Goal: Information Seeking & Learning: Learn about a topic

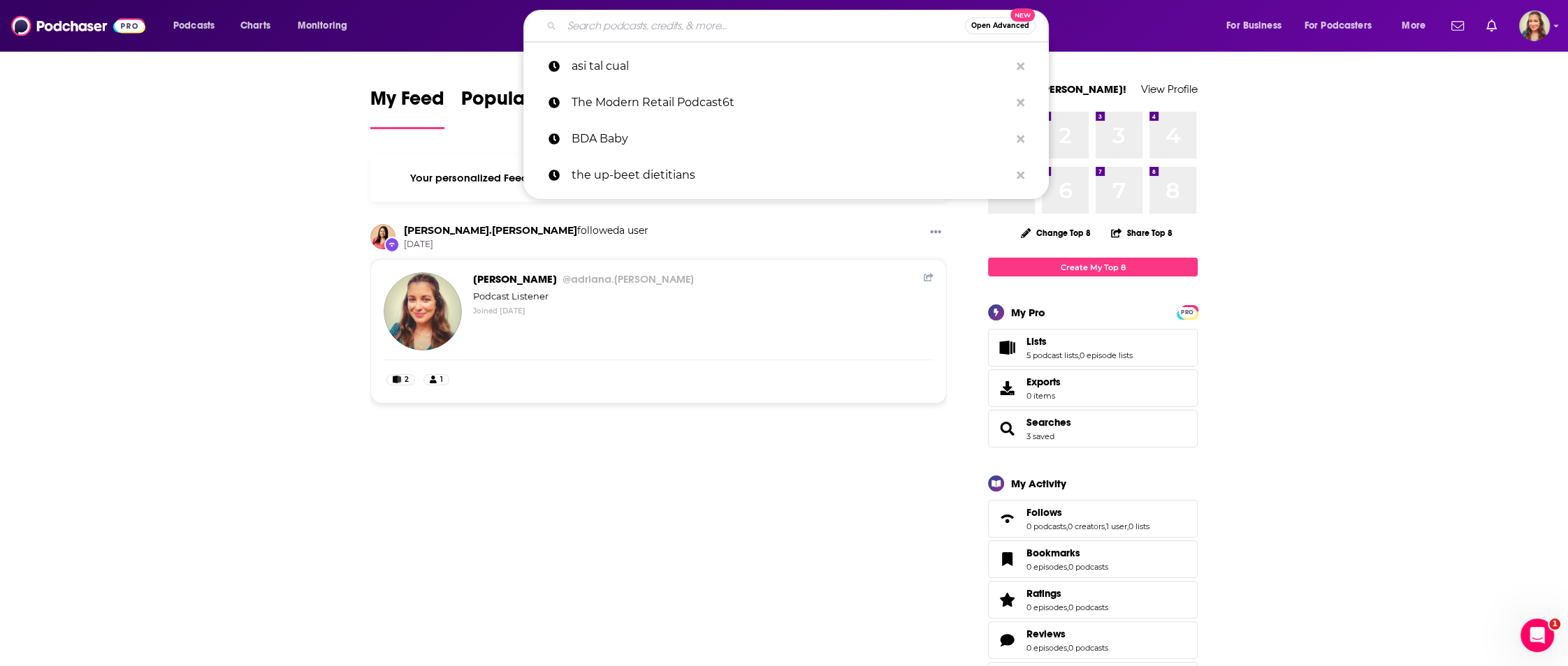
click at [652, 32] on input "Search podcasts, credits, & more..." at bounding box center [763, 26] width 403 height 22
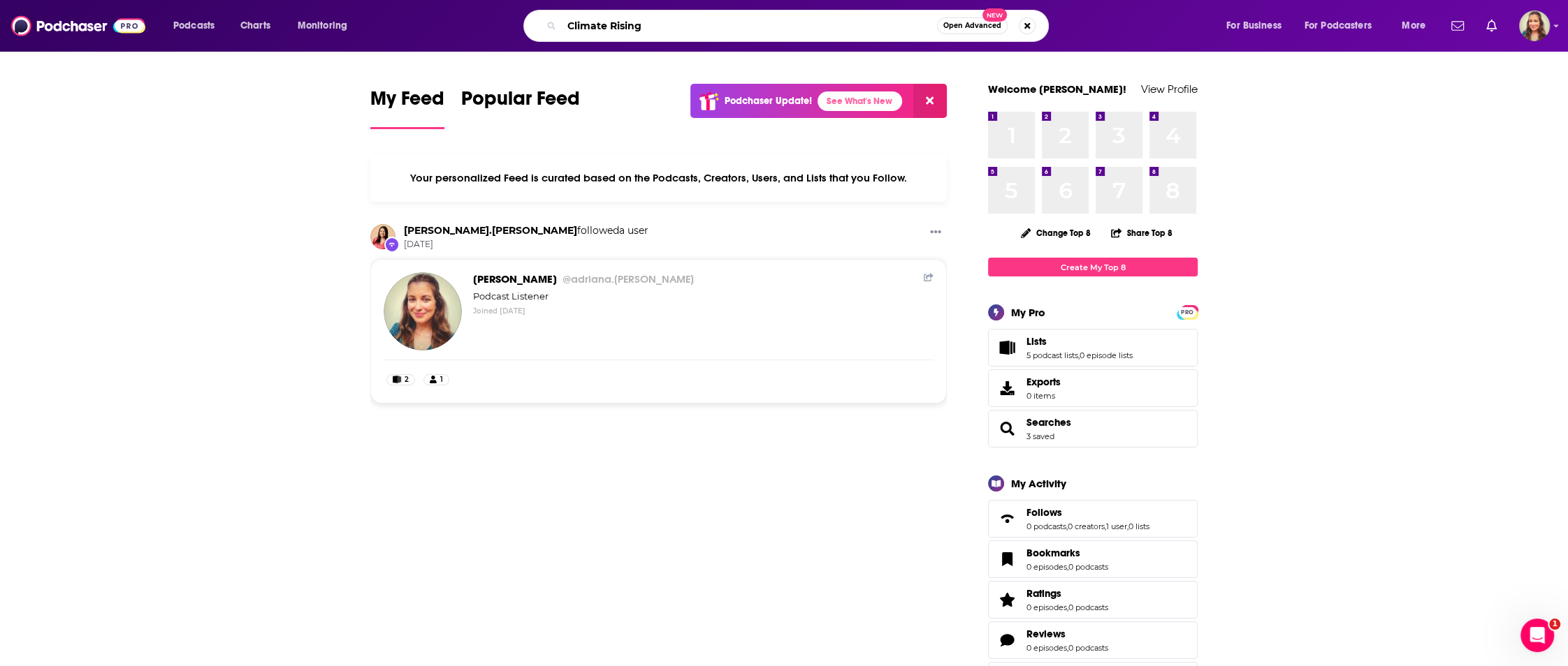
type input "Climate Rising"
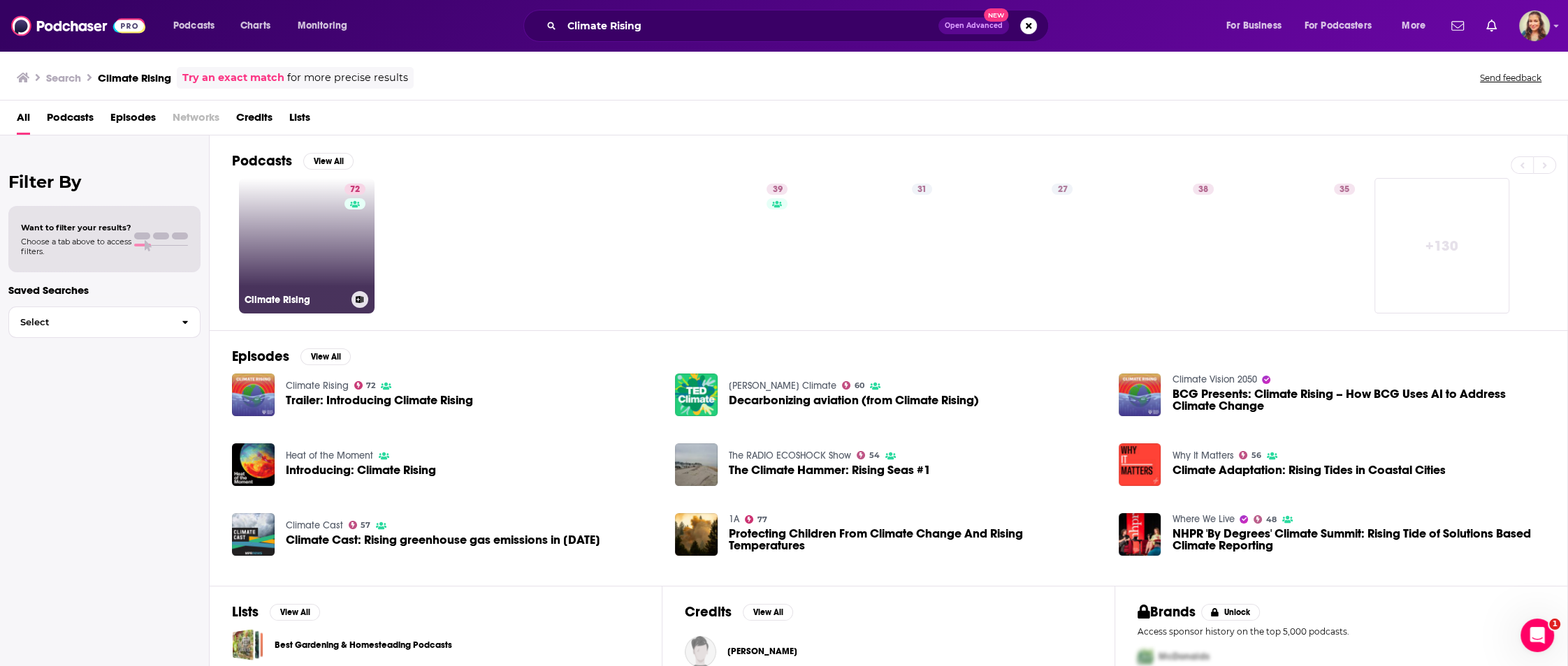
click at [273, 244] on link "72 Climate Rising" at bounding box center [306, 245] width 135 height 135
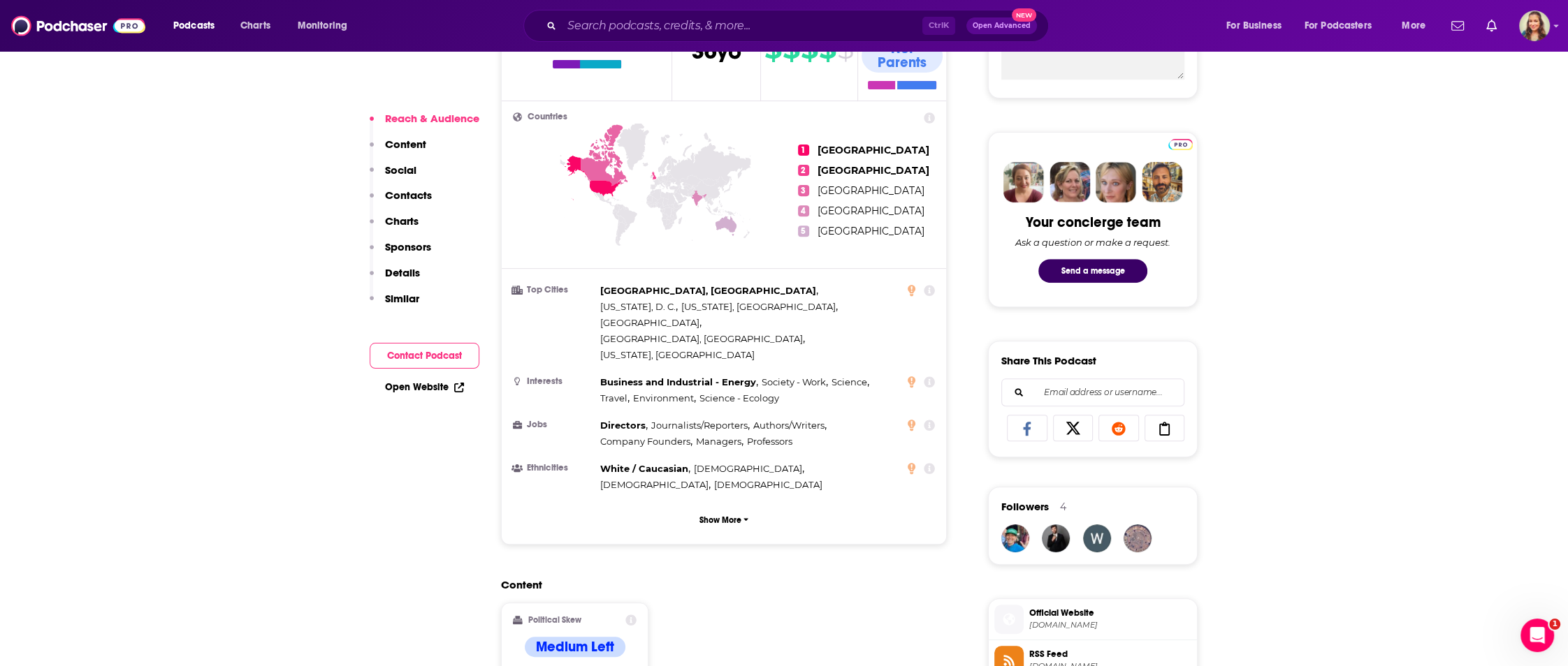
scroll to position [671, 0]
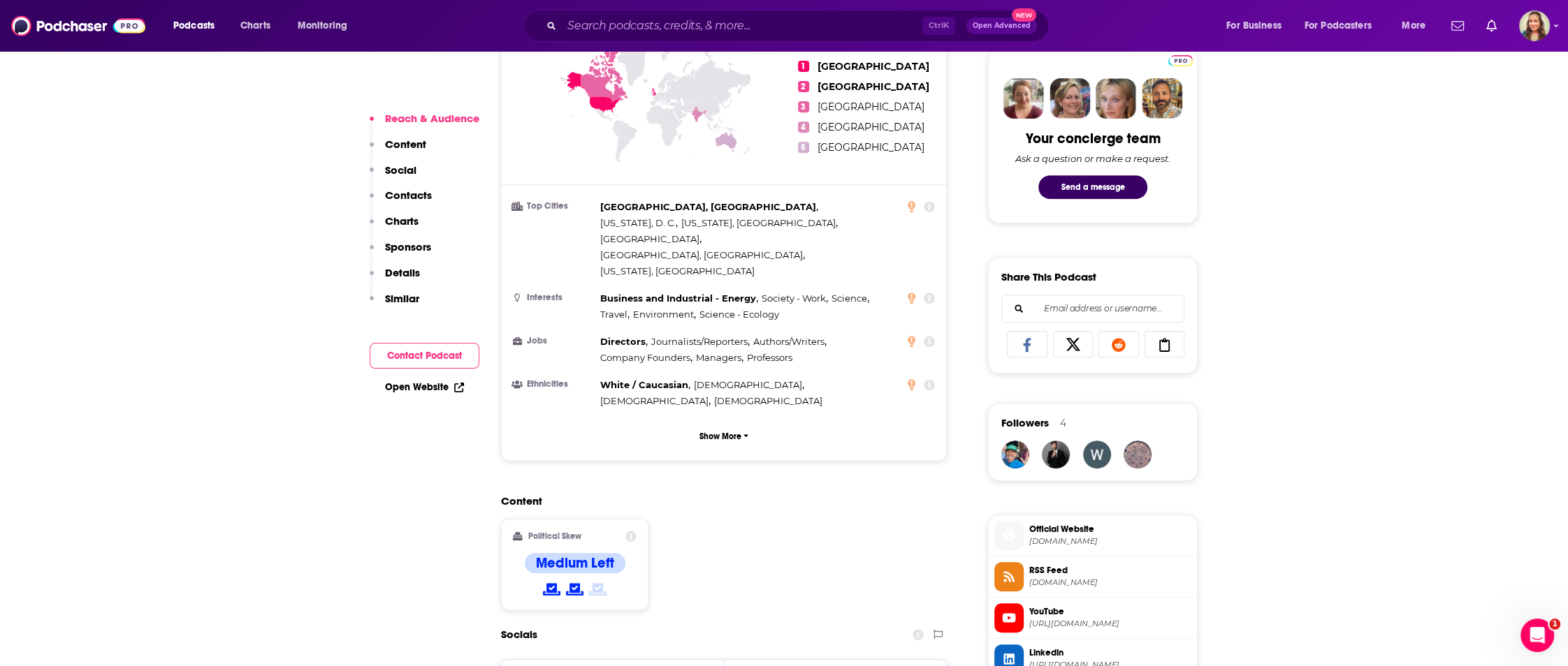
click at [633, 531] on icon at bounding box center [631, 537] width 11 height 11
click at [800, 535] on div "Content Political Skew Medium Left" at bounding box center [724, 558] width 445 height 127
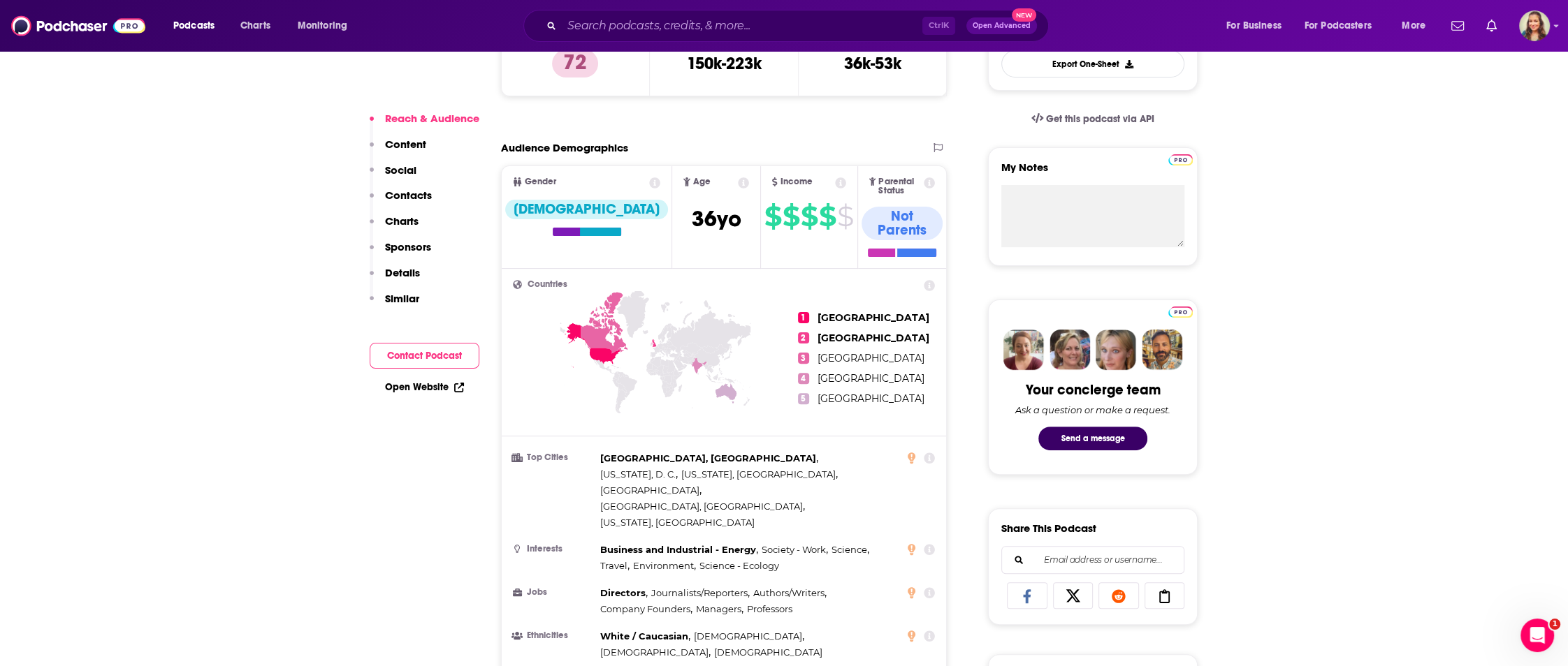
scroll to position [335, 0]
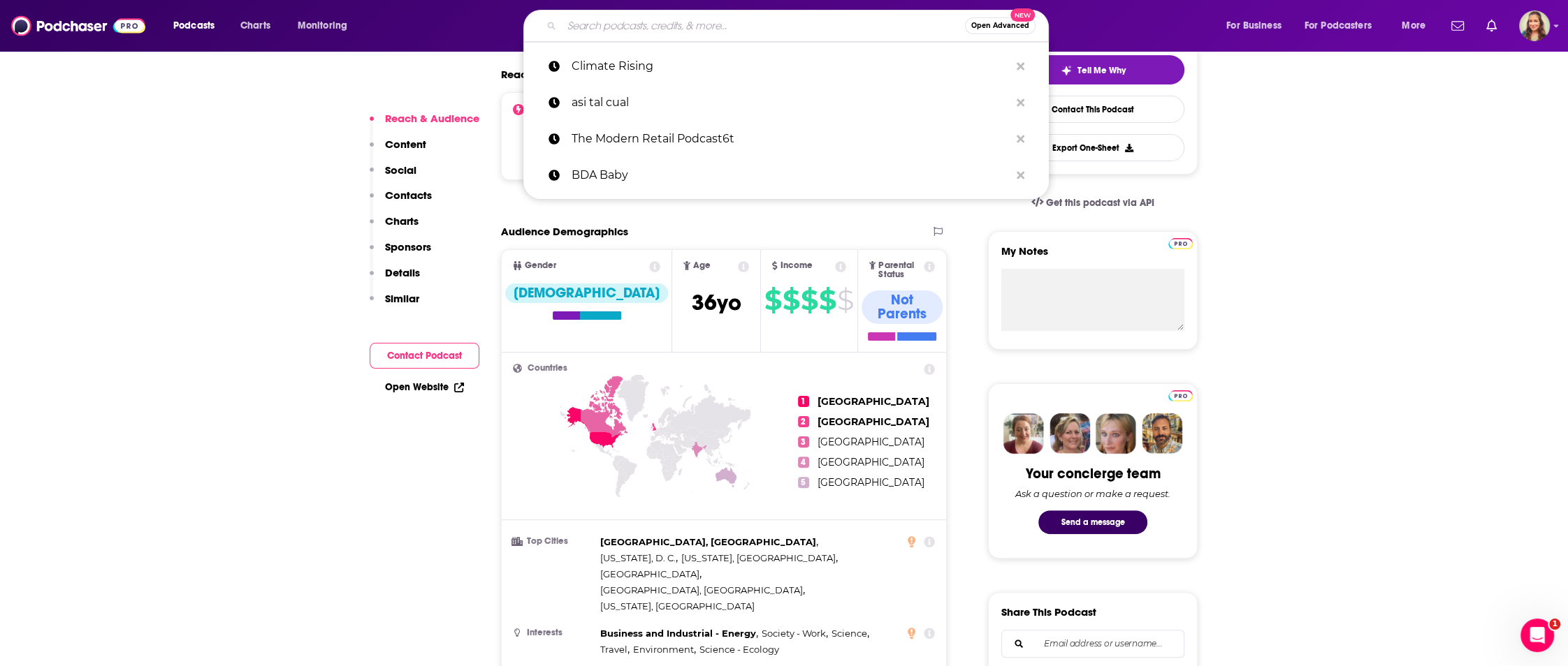
click at [617, 27] on input "Search podcasts, credits, & more..." at bounding box center [763, 26] width 403 height 22
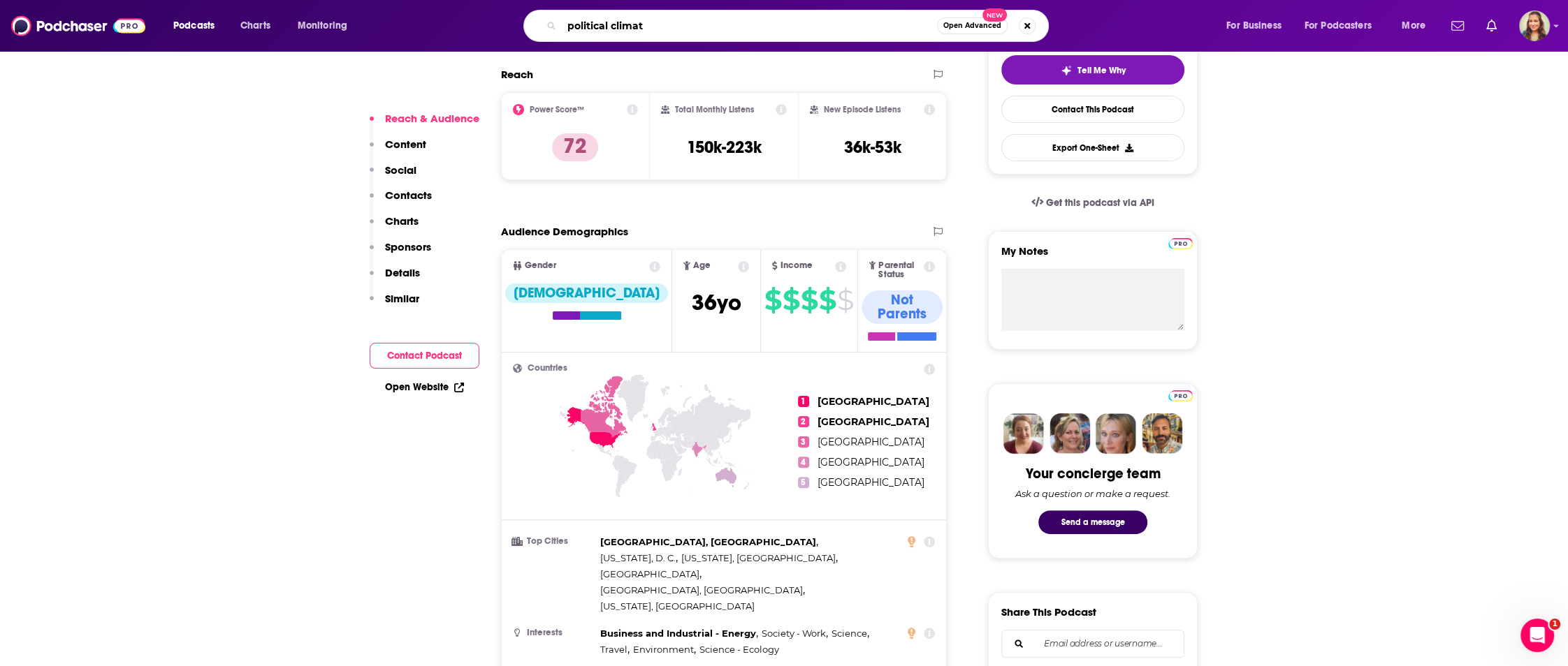
type input "political climate"
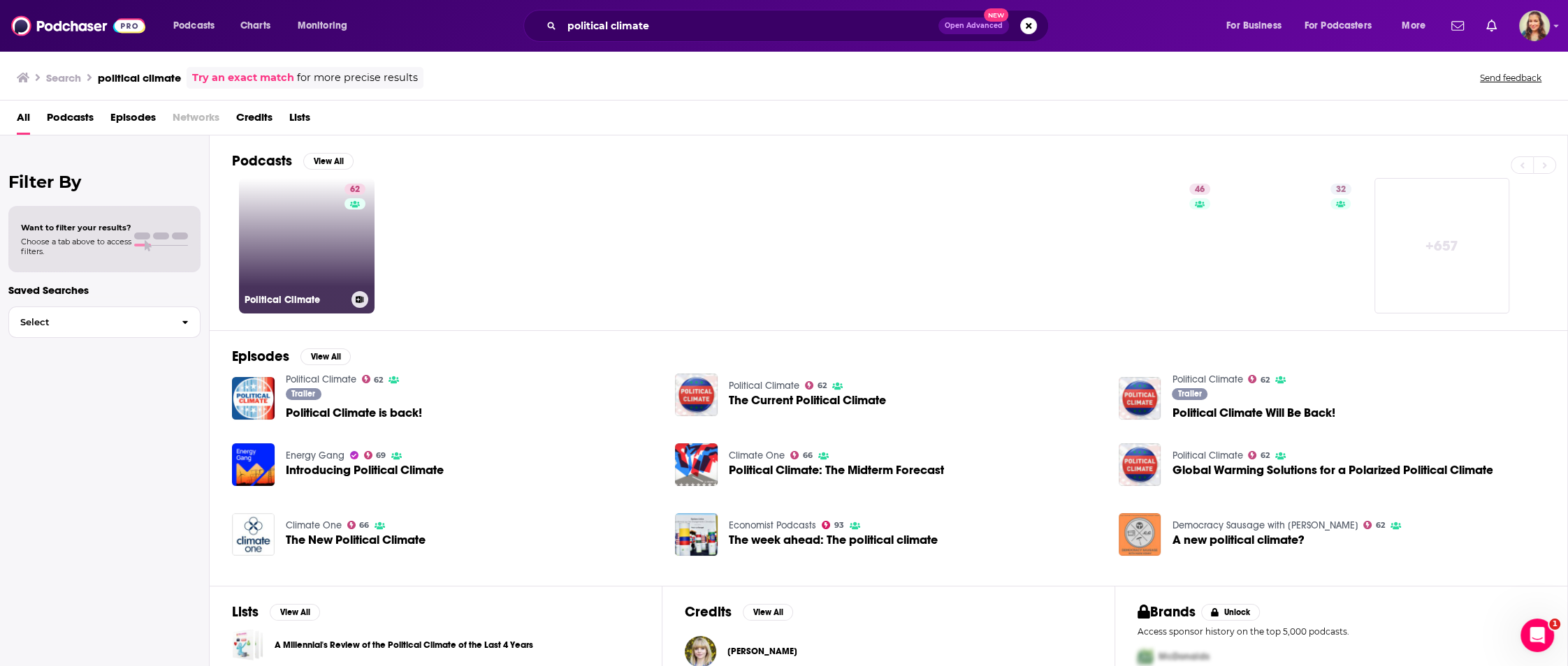
click at [283, 238] on link "62 Political Climate" at bounding box center [306, 245] width 135 height 135
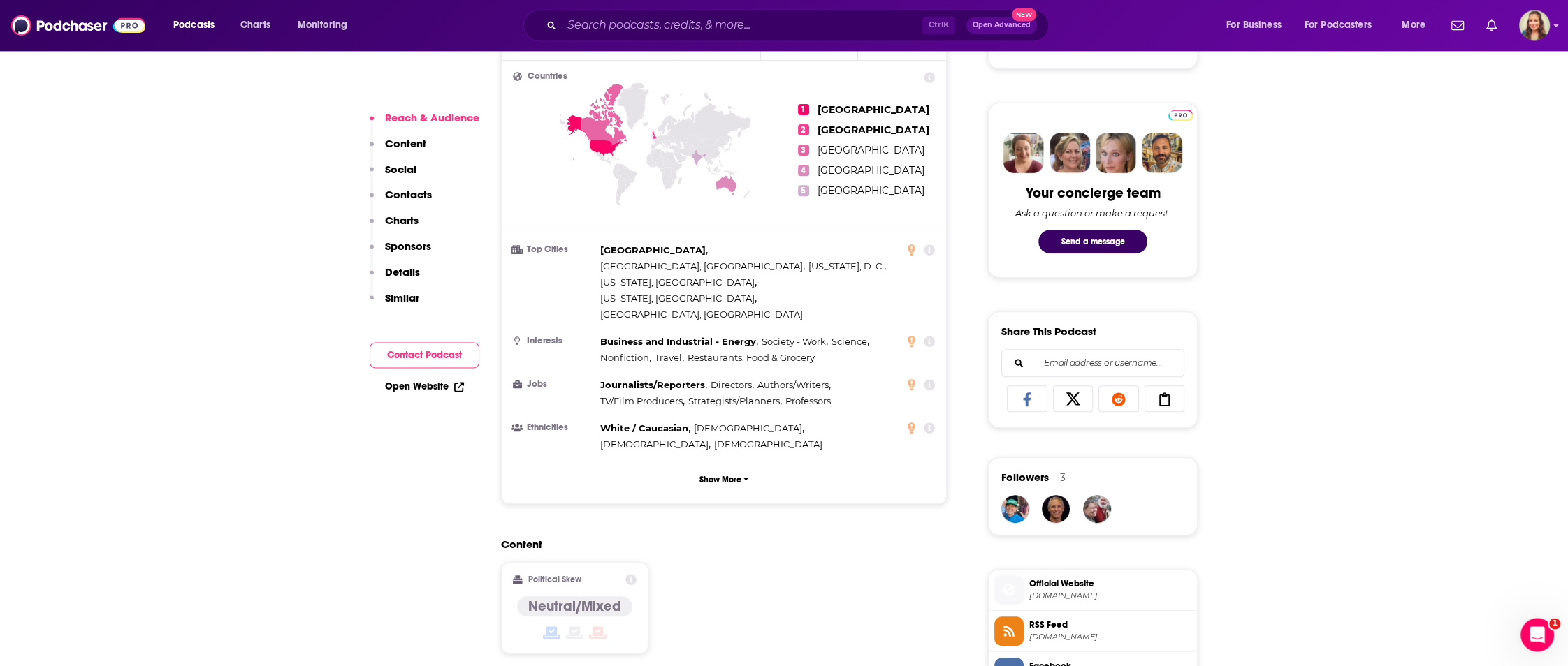
scroll to position [671, 0]
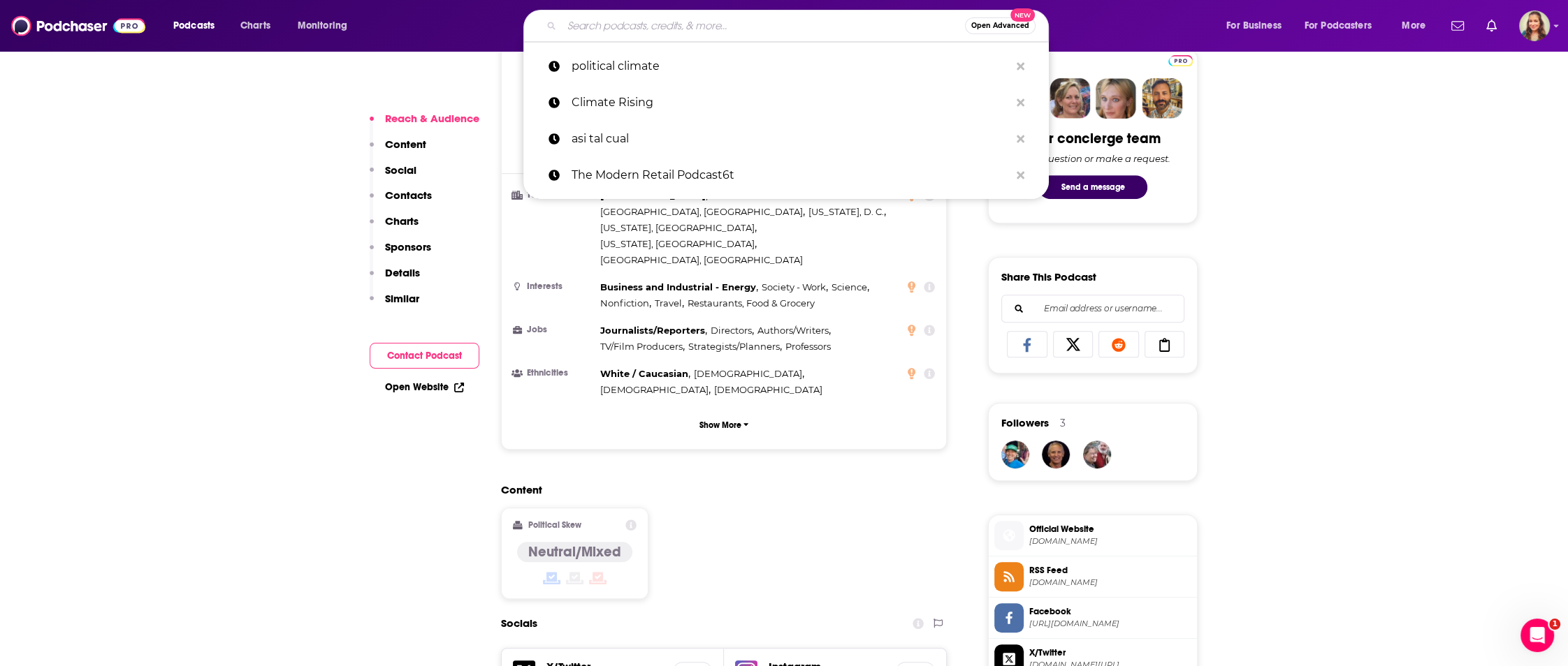
click at [610, 32] on input "Search podcasts, credits, & more..." at bounding box center [763, 26] width 403 height 22
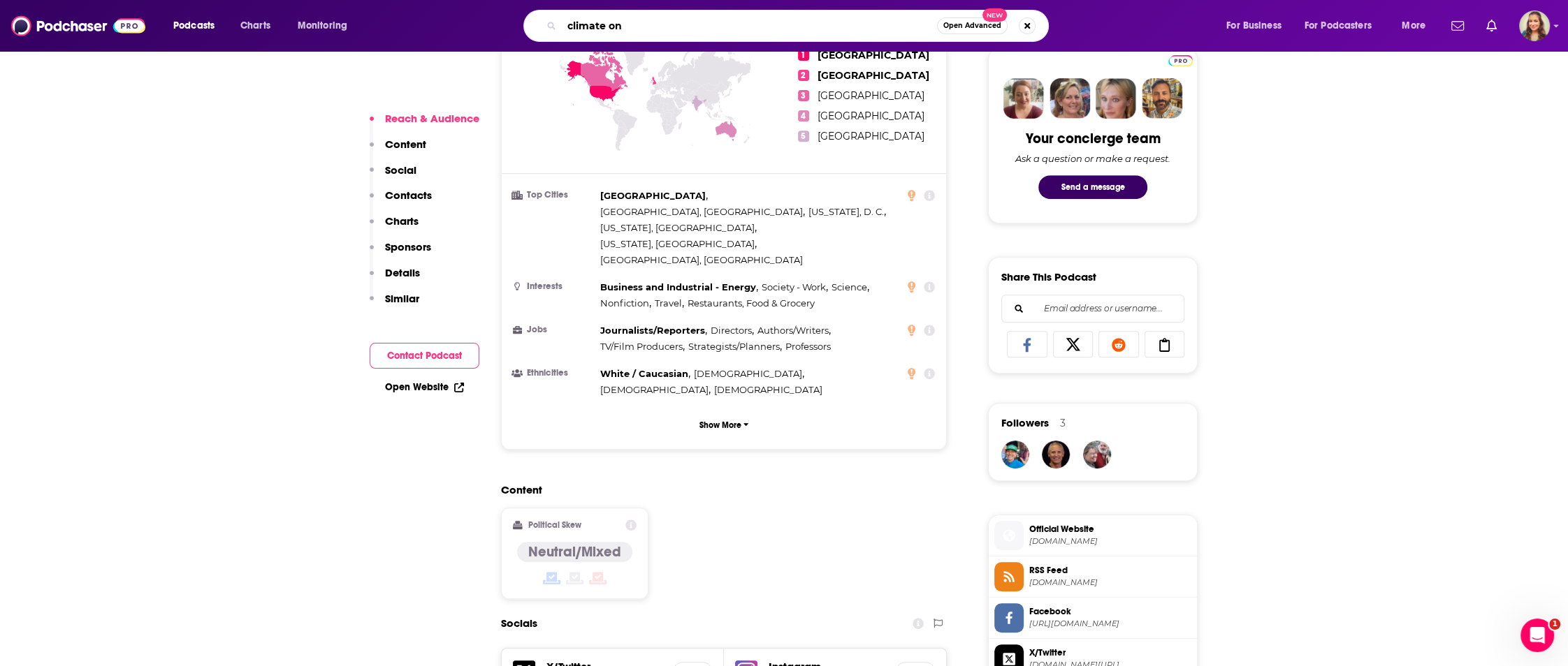
type input "climate one"
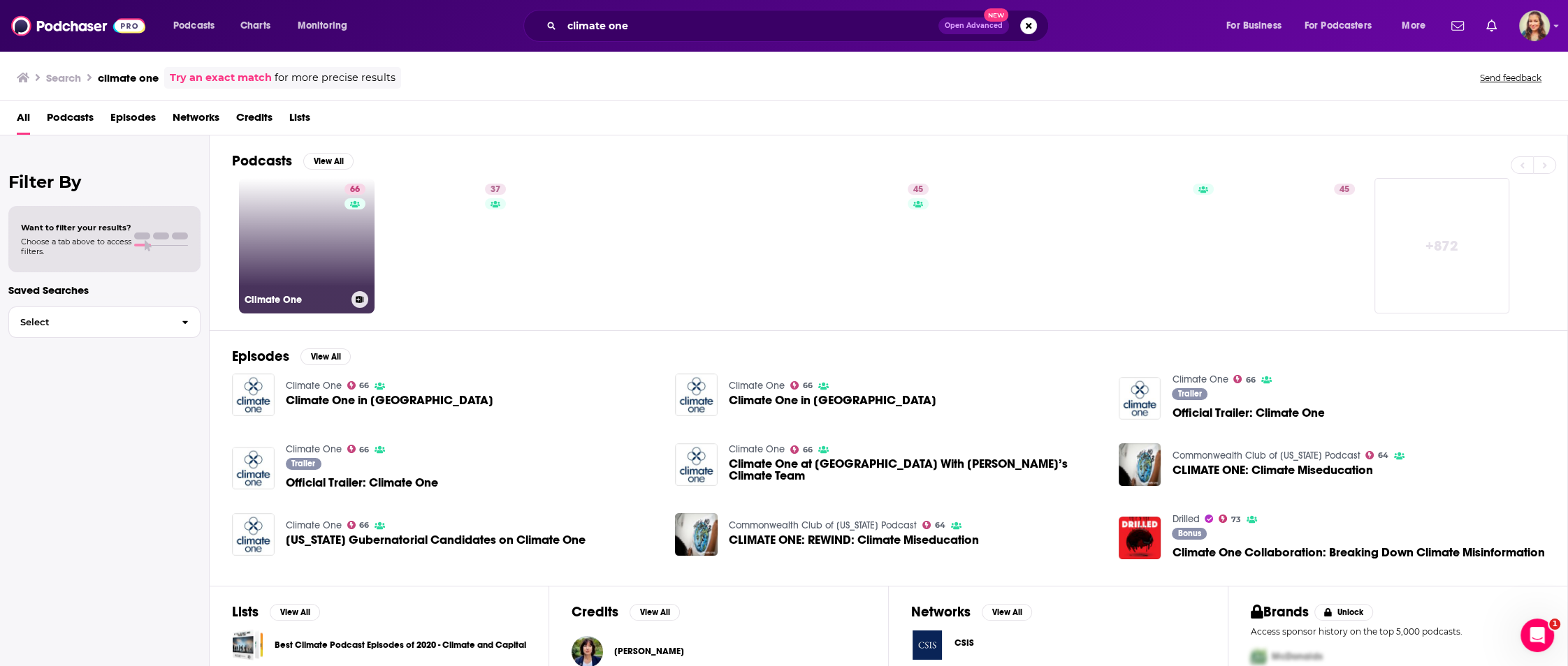
click at [300, 281] on link "66 Climate One" at bounding box center [306, 245] width 135 height 135
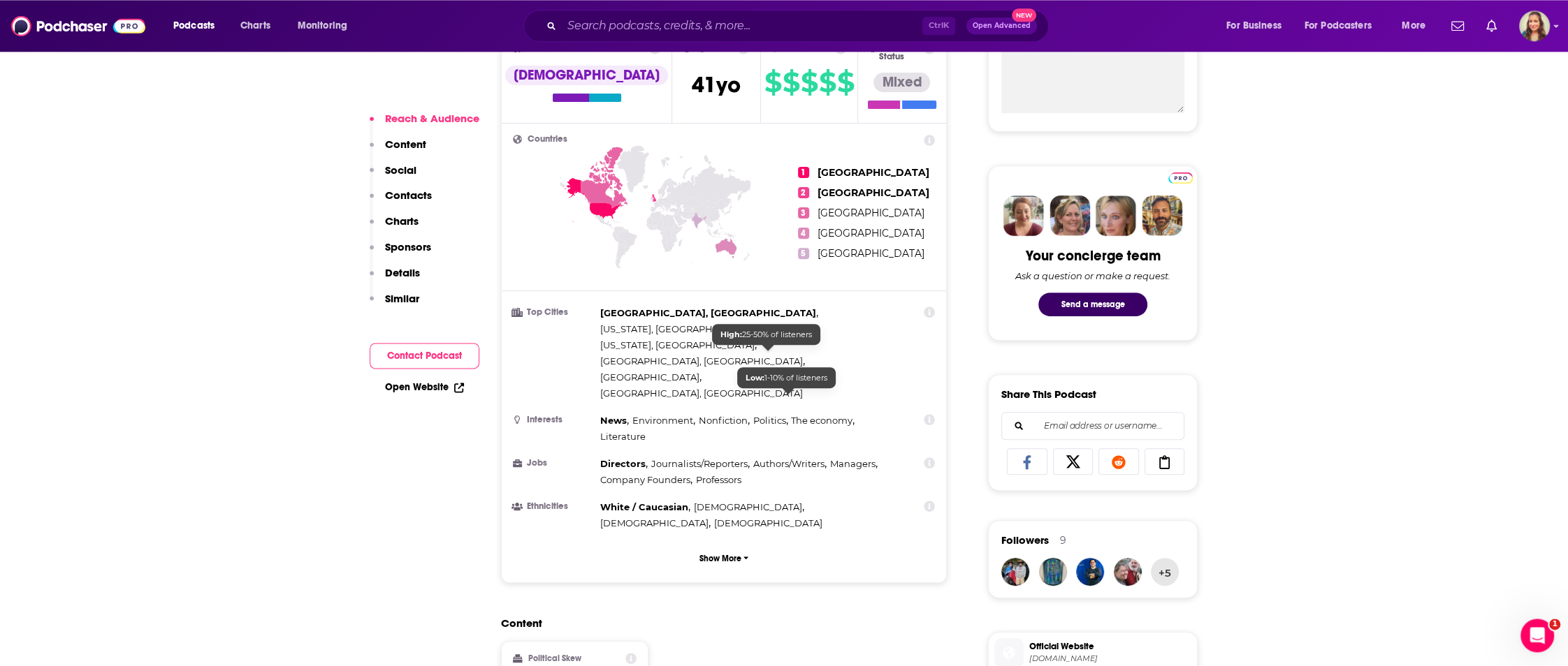
scroll to position [587, 0]
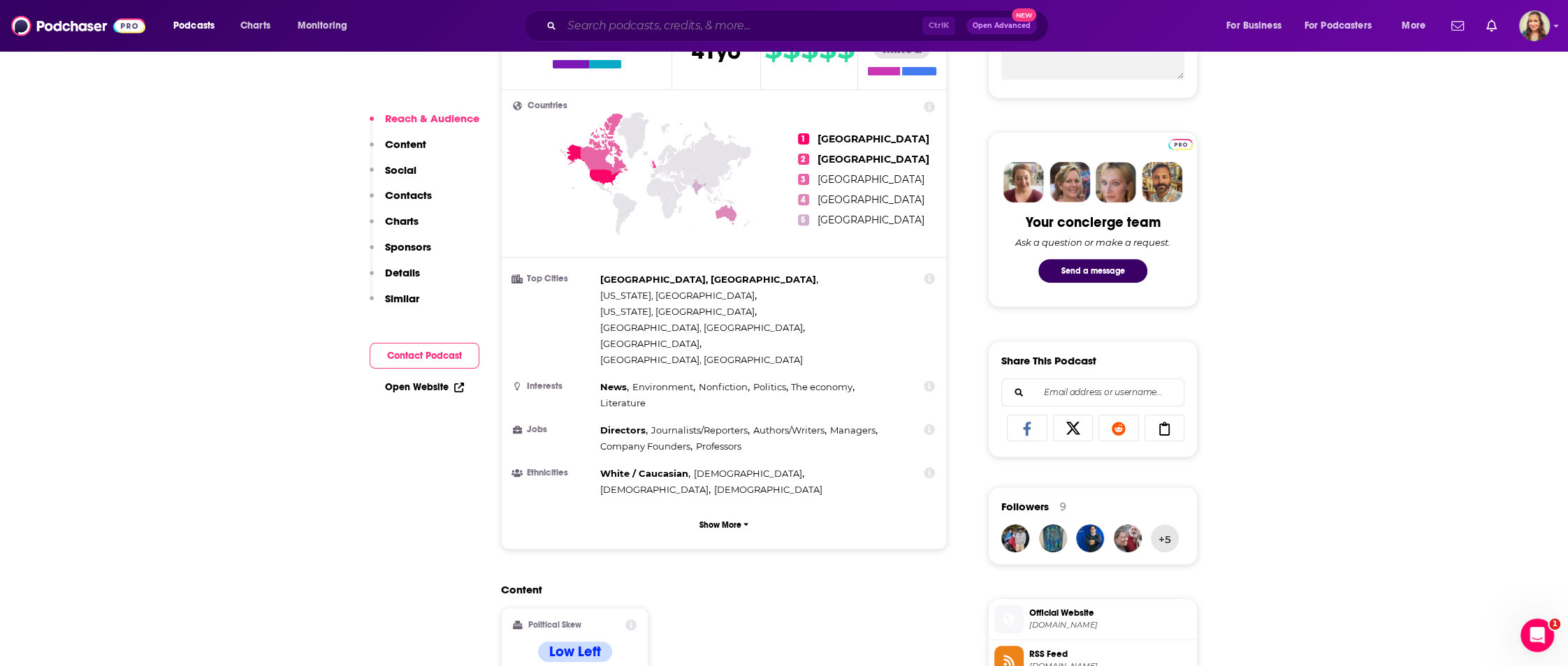
click at [639, 23] on input "Search podcasts, credits, & more..." at bounding box center [742, 26] width 361 height 22
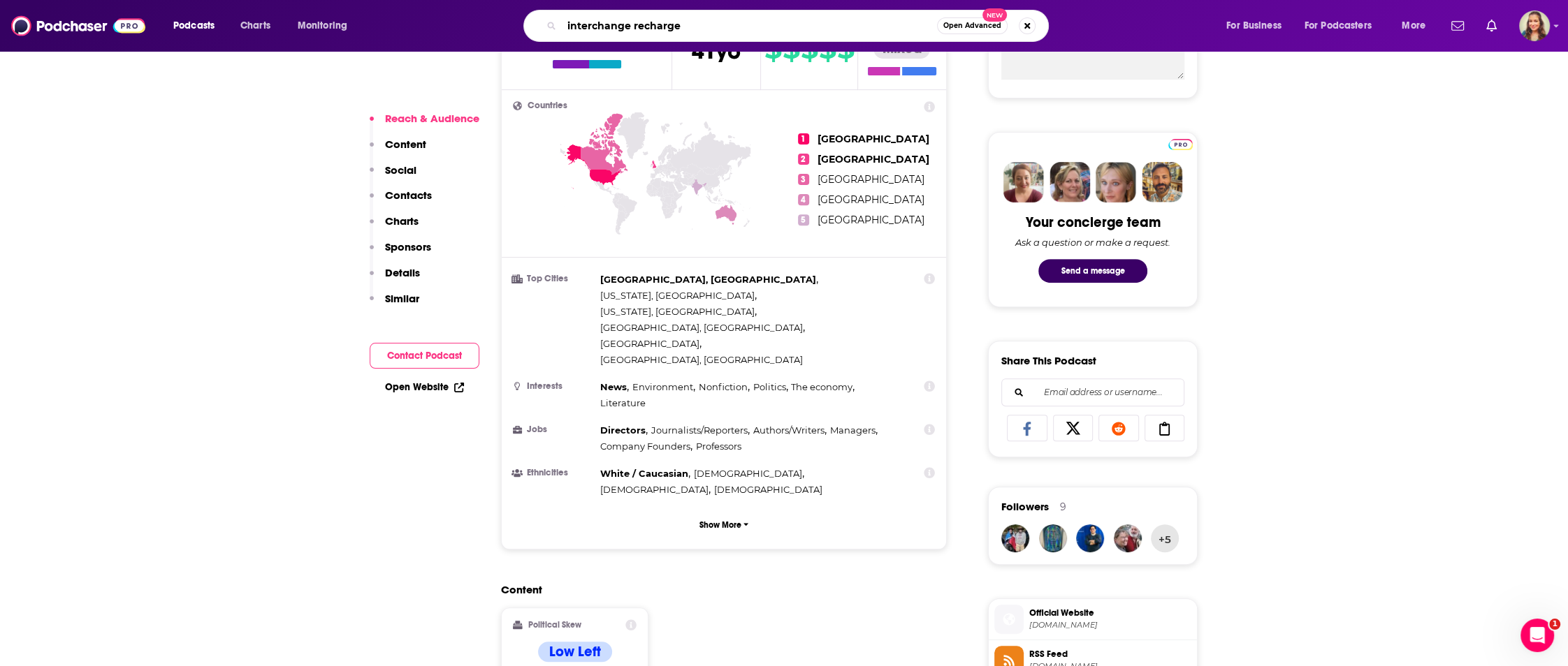
type input "interchange recharged"
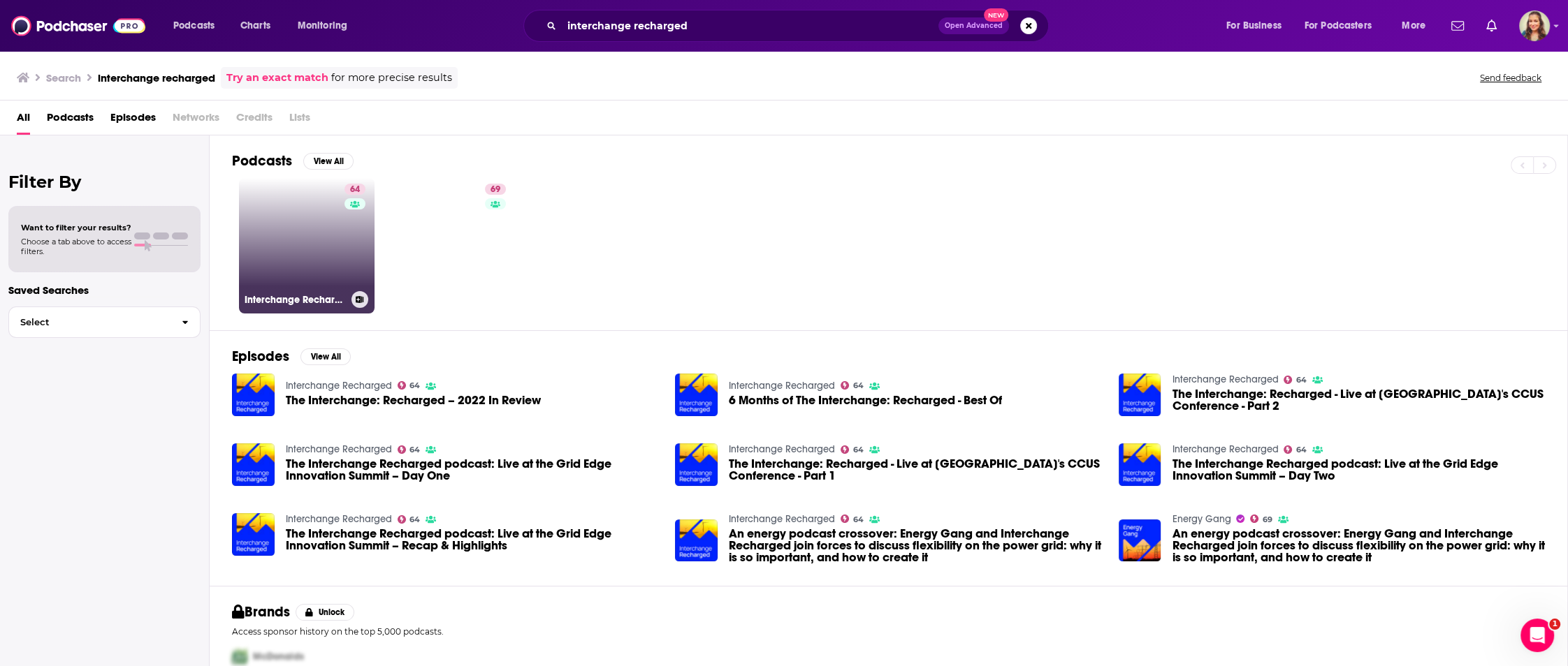
click at [315, 237] on link "64 Interchange Recharged" at bounding box center [306, 245] width 135 height 135
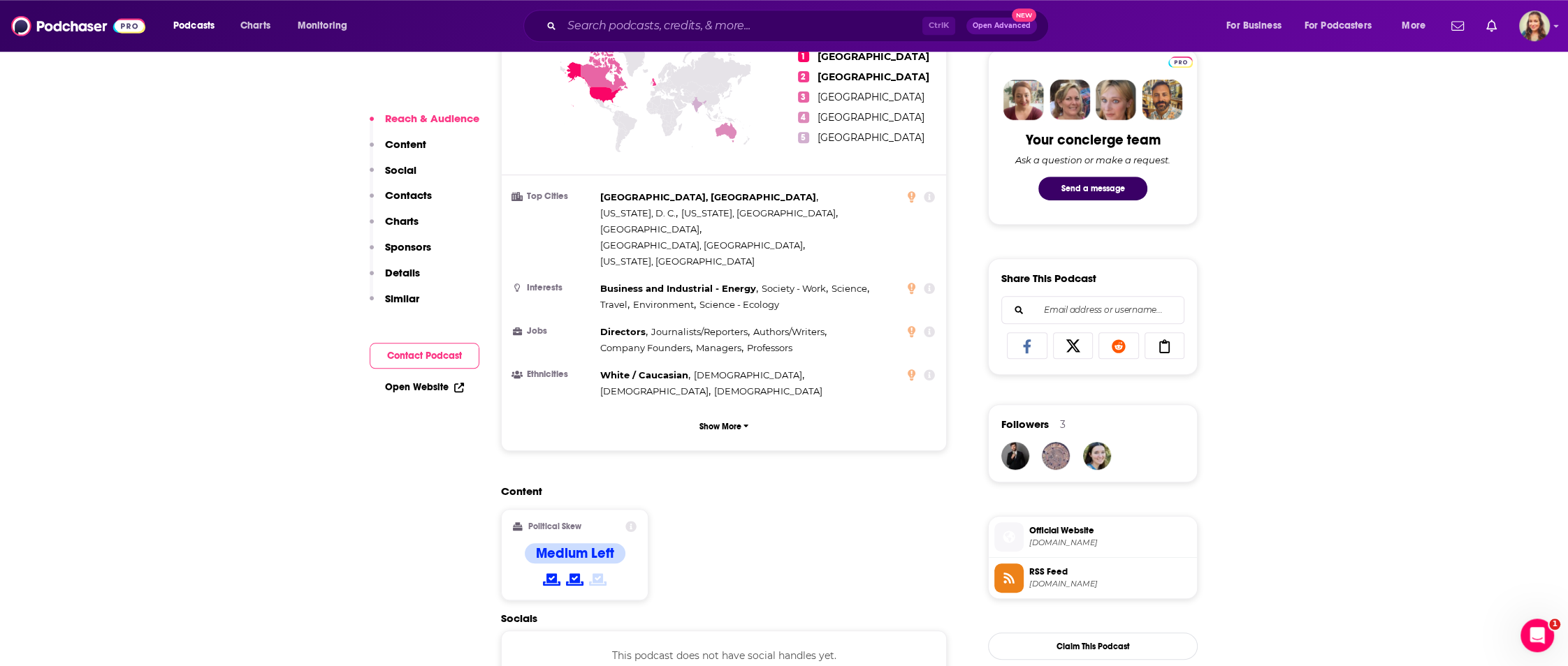
scroll to position [671, 0]
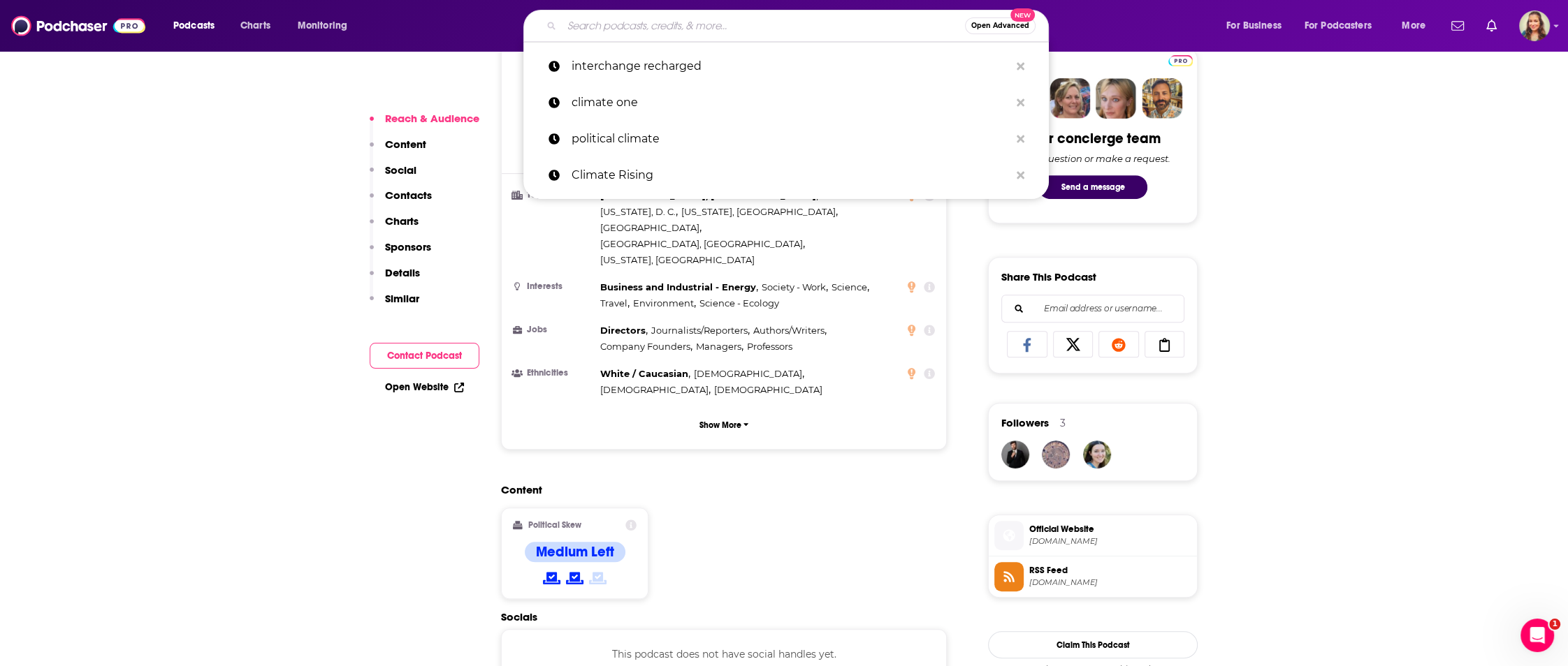
click at [648, 24] on input "Search podcasts, credits, & more..." at bounding box center [763, 26] width 403 height 22
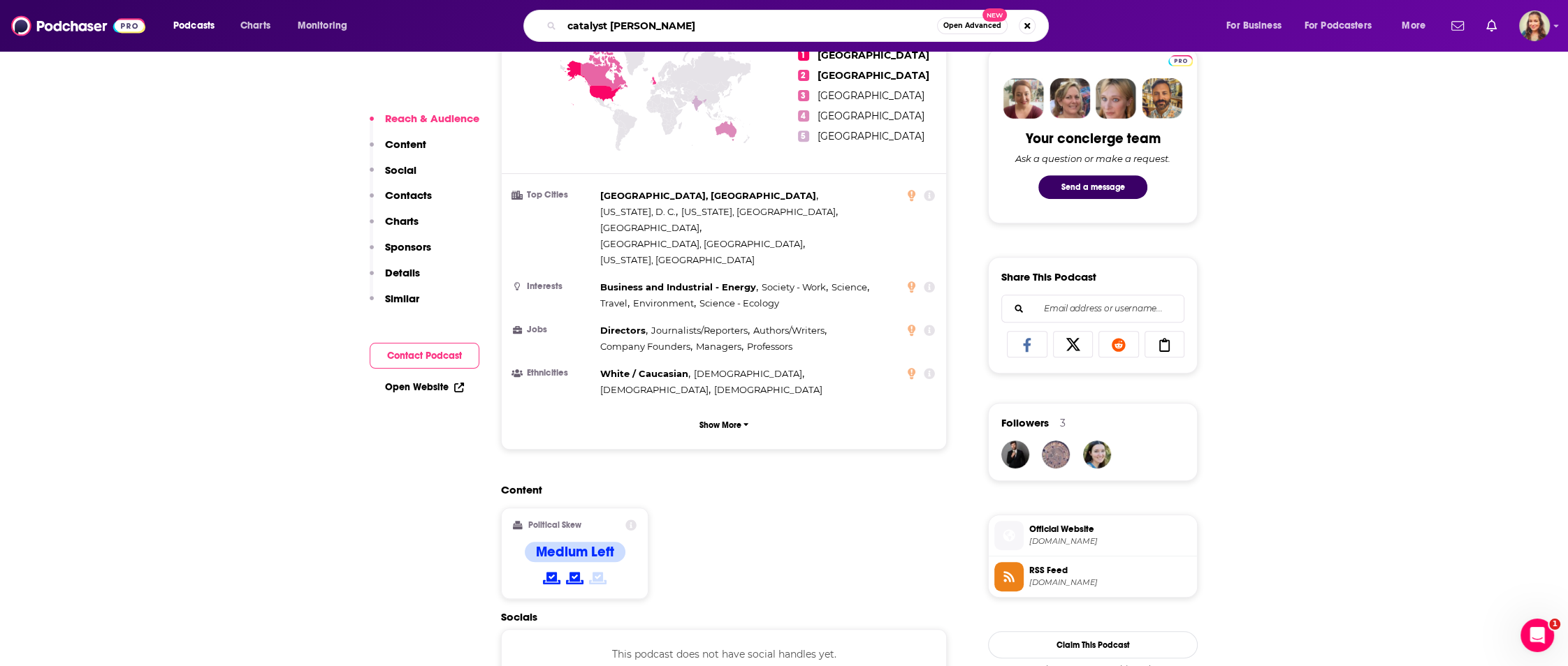
type input "catalyst [PERSON_NAME]"
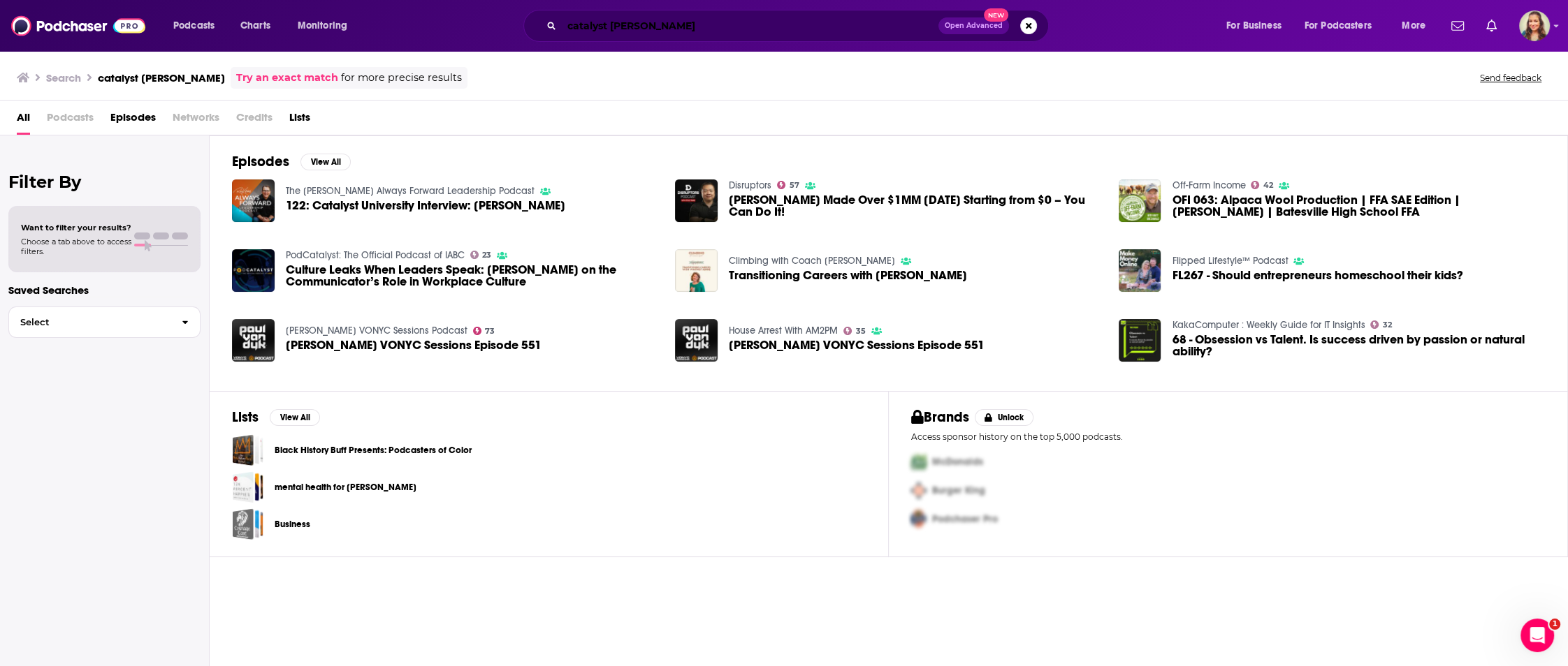
click at [691, 20] on input "catalyst [PERSON_NAME]" at bounding box center [750, 26] width 376 height 22
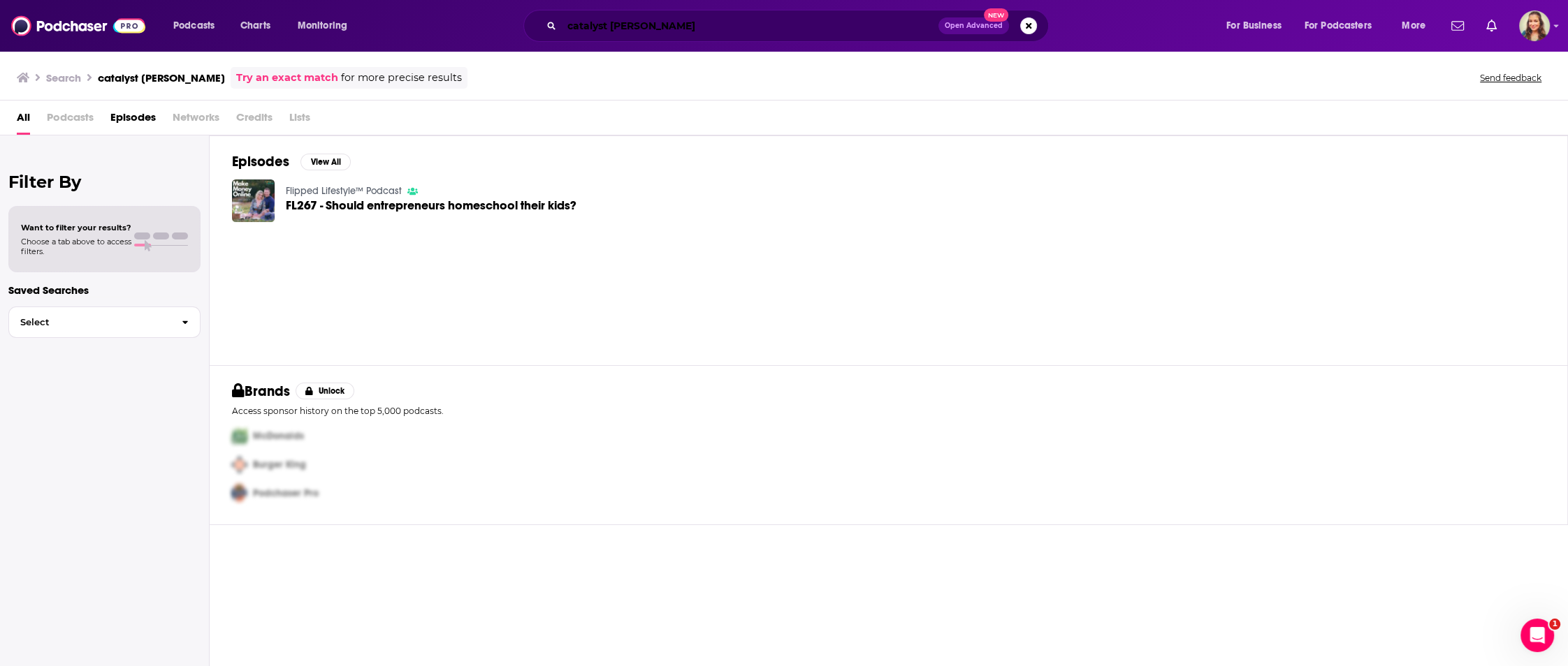
click at [644, 24] on input "catalyst [PERSON_NAME]" at bounding box center [750, 26] width 376 height 22
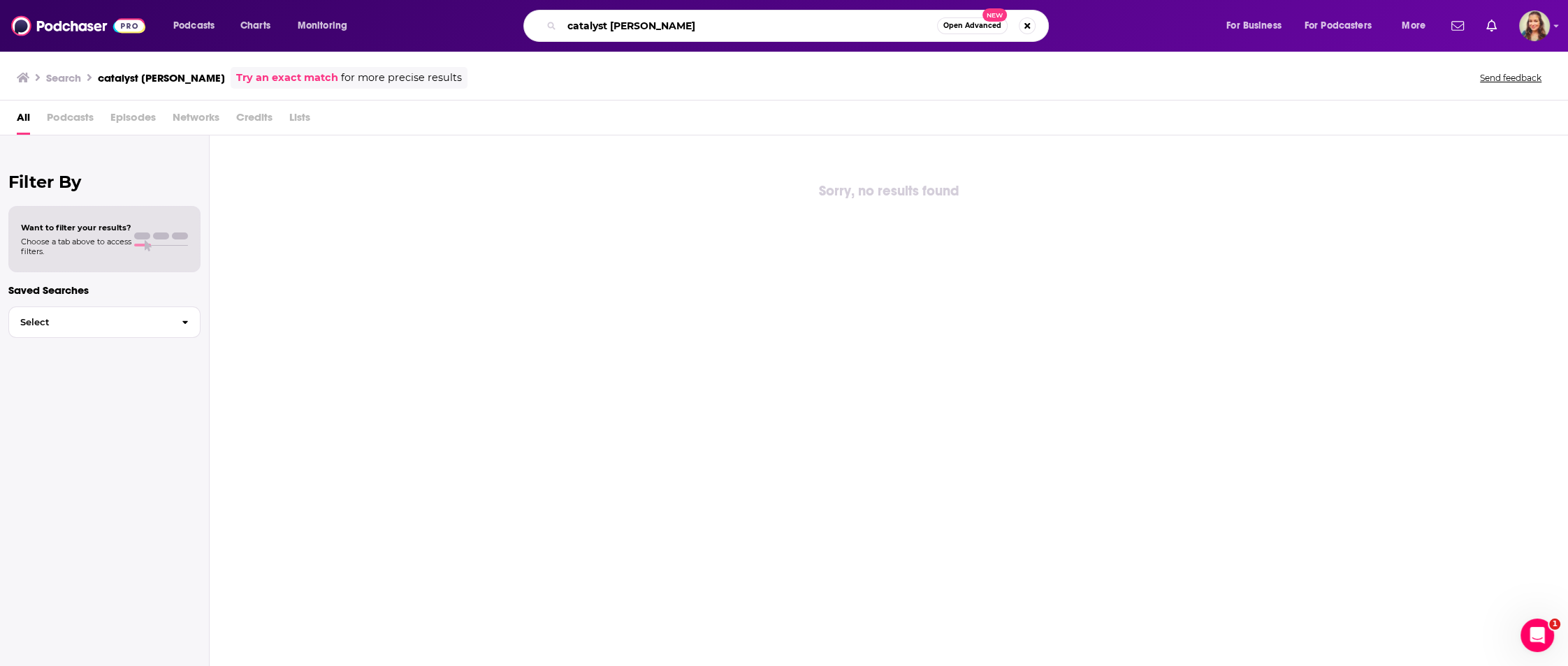
click at [747, 26] on input "catalyst [PERSON_NAME]" at bounding box center [749, 26] width 375 height 22
drag, startPoint x: 747, startPoint y: 26, endPoint x: 648, endPoint y: 32, distance: 99.2
click at [648, 32] on input "catalyst [PERSON_NAME]" at bounding box center [749, 26] width 375 height 22
drag, startPoint x: 648, startPoint y: 32, endPoint x: 691, endPoint y: 26, distance: 43.4
click at [691, 26] on input "catalyst [PERSON_NAME]" at bounding box center [749, 26] width 375 height 22
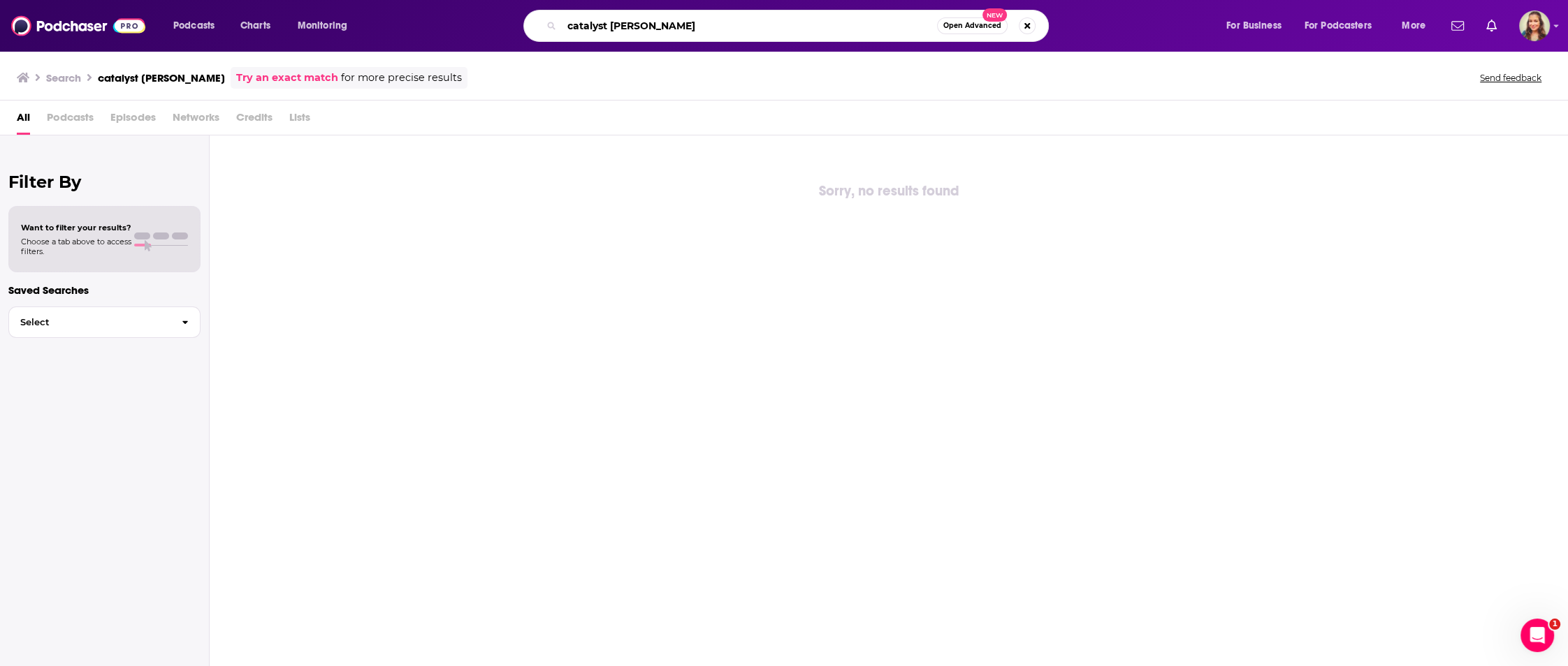
click at [691, 26] on input "catalyst [PERSON_NAME]" at bounding box center [749, 26] width 375 height 22
type input "catalyst shayle"
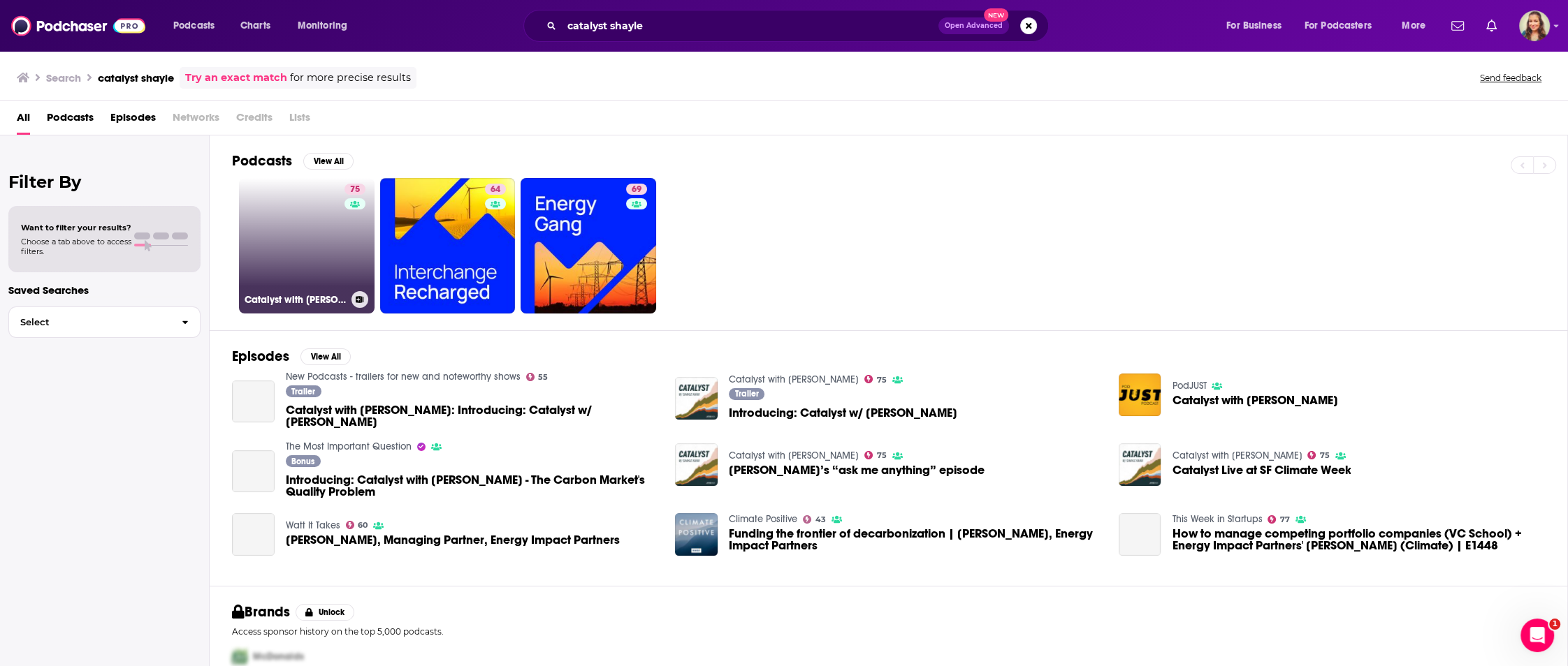
click at [309, 238] on link "75 Catalyst with [PERSON_NAME]" at bounding box center [306, 245] width 135 height 135
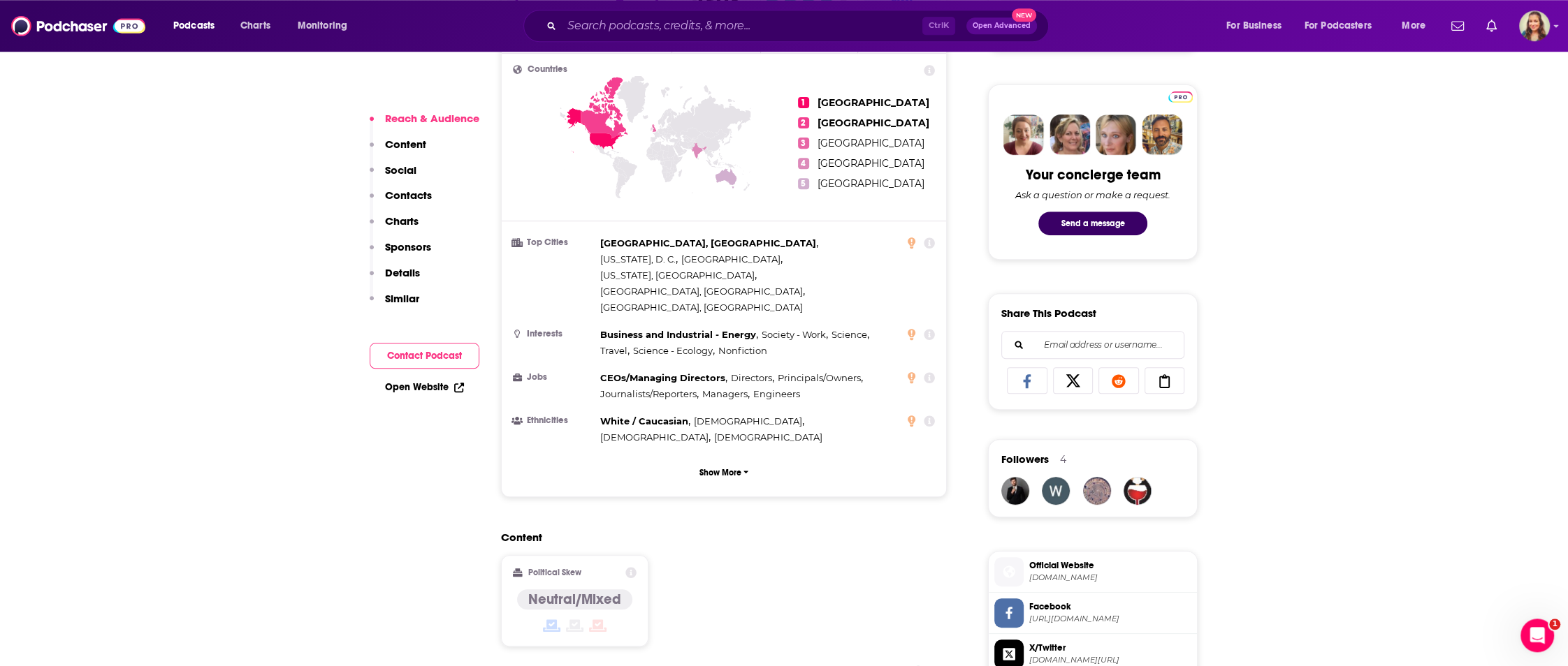
scroll to position [671, 0]
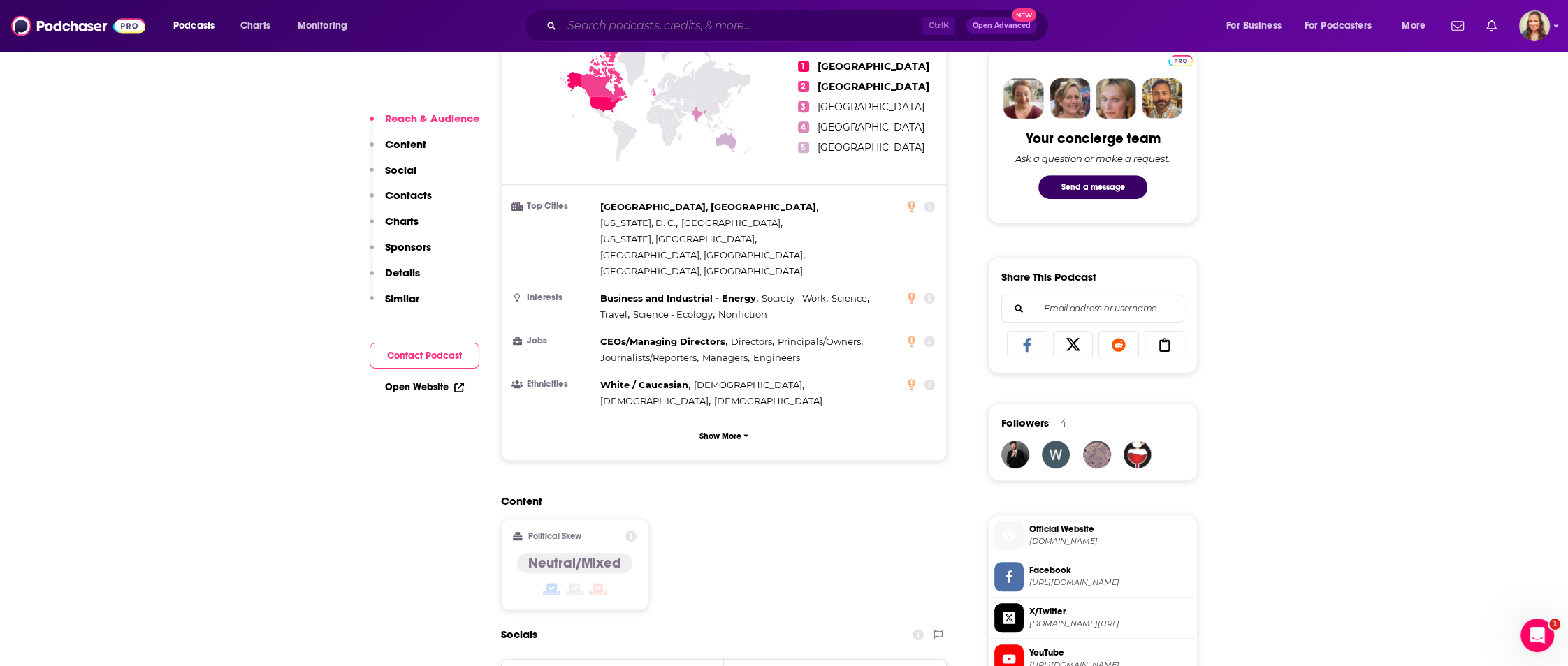
click at [626, 17] on input "Search podcasts, credits, & more..." at bounding box center [742, 26] width 361 height 22
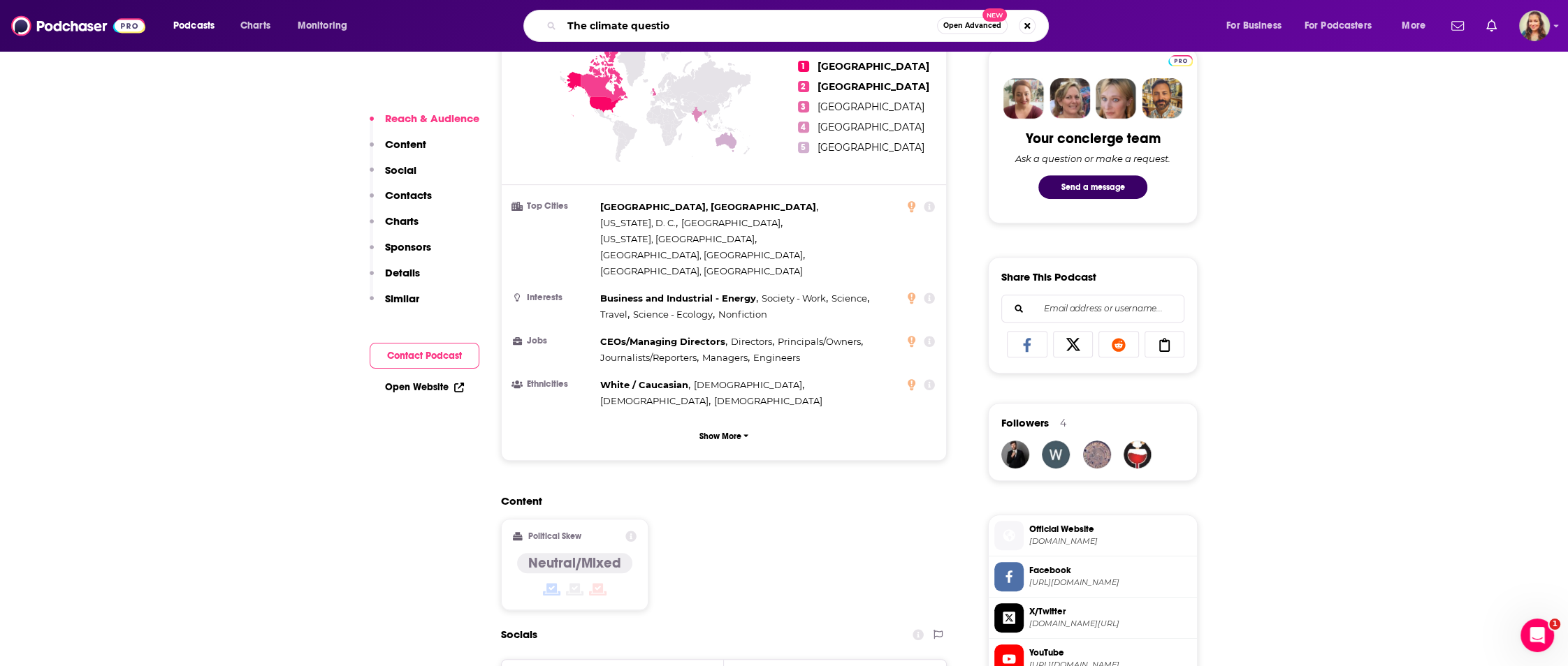
type input "The climate question"
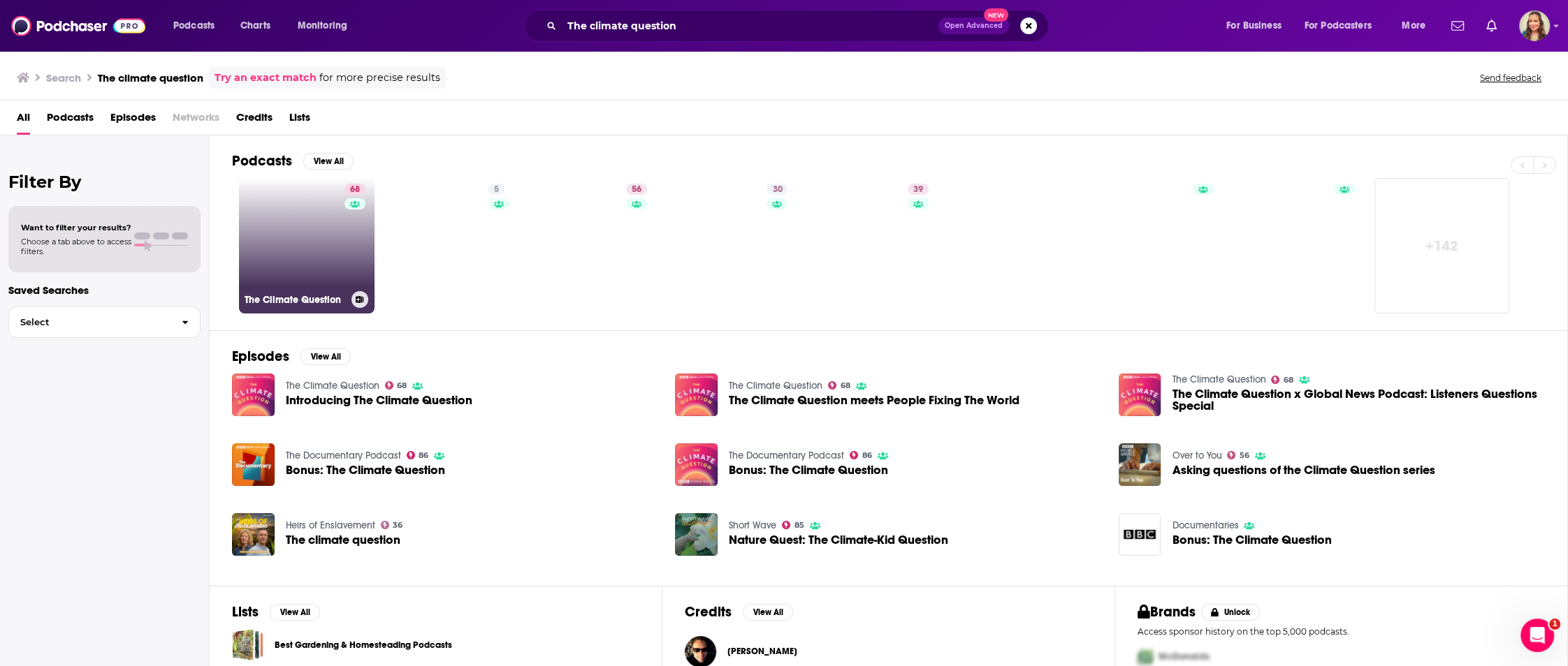
click at [306, 285] on link "68 The Climate Question" at bounding box center [306, 245] width 135 height 135
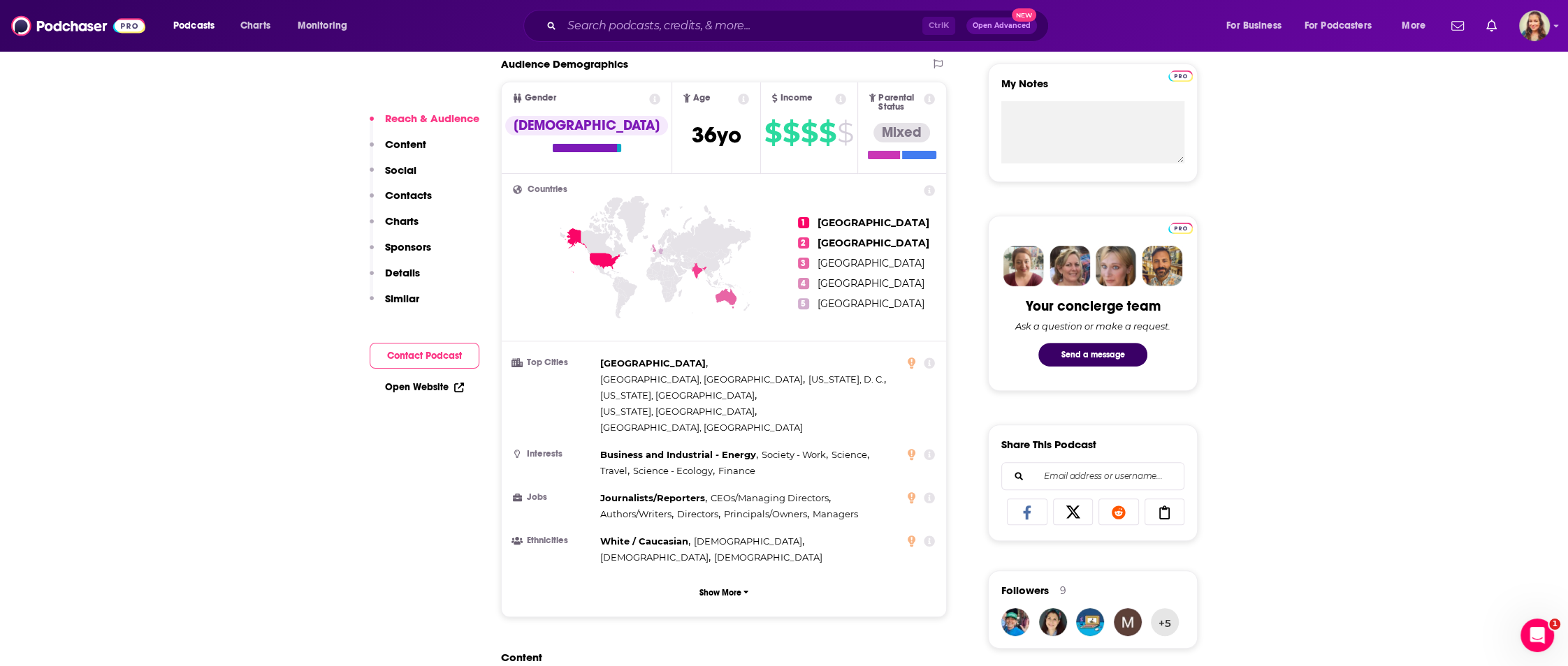
scroll to position [587, 0]
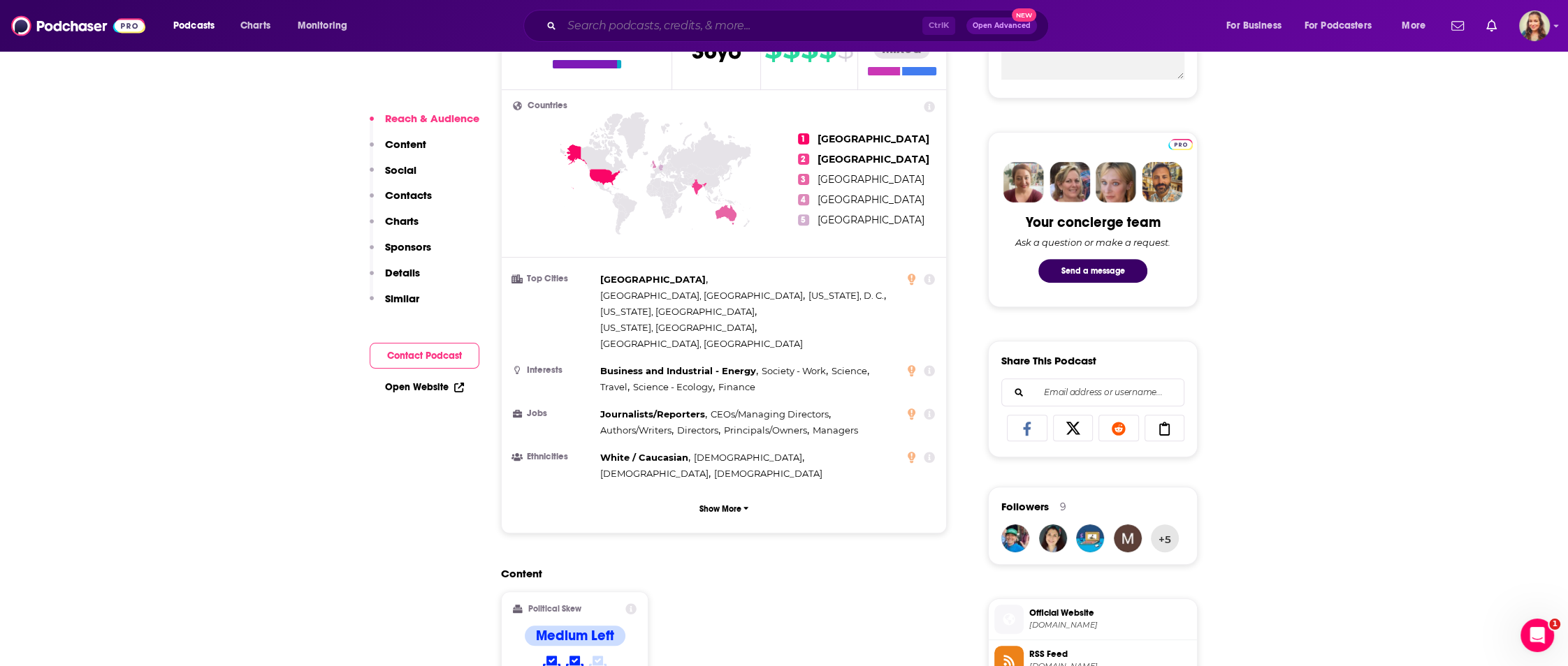
click at [653, 32] on input "Search podcasts, credits, & more..." at bounding box center [742, 26] width 361 height 22
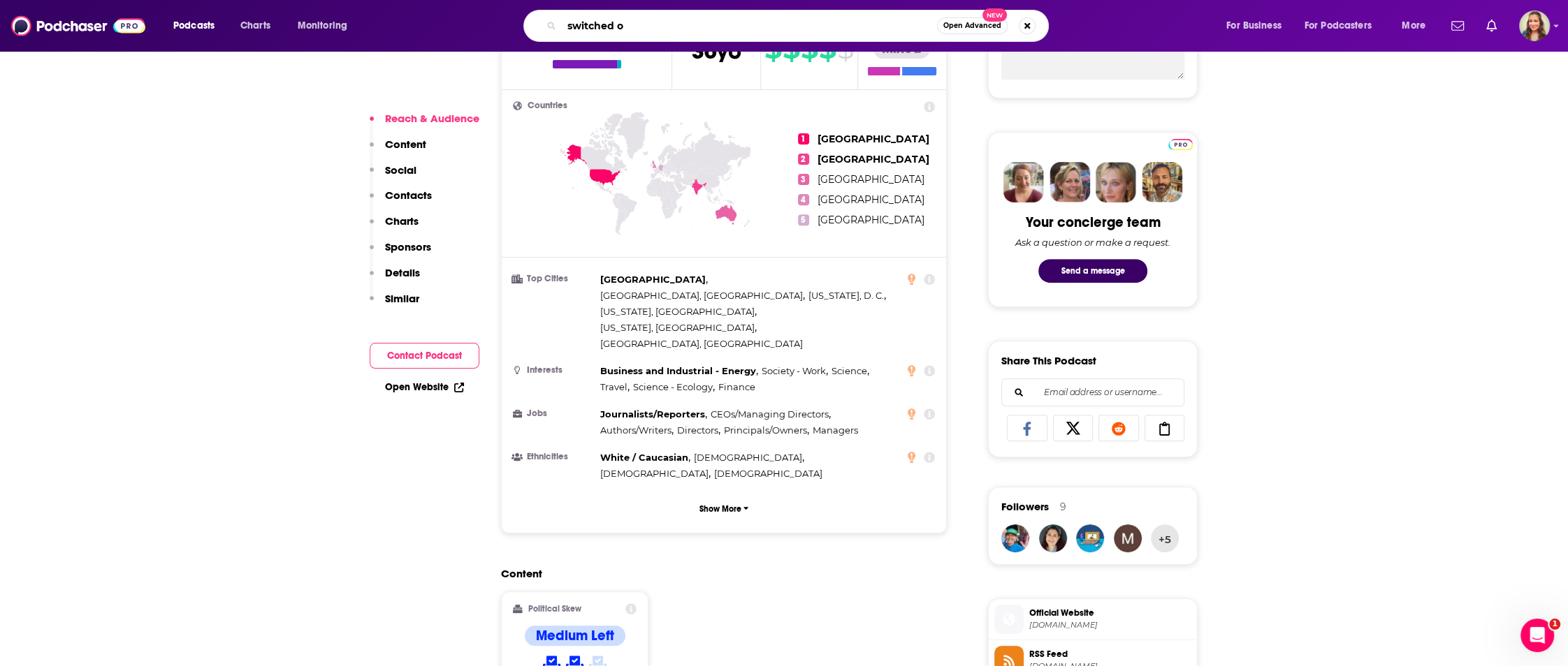
type input "switched on"
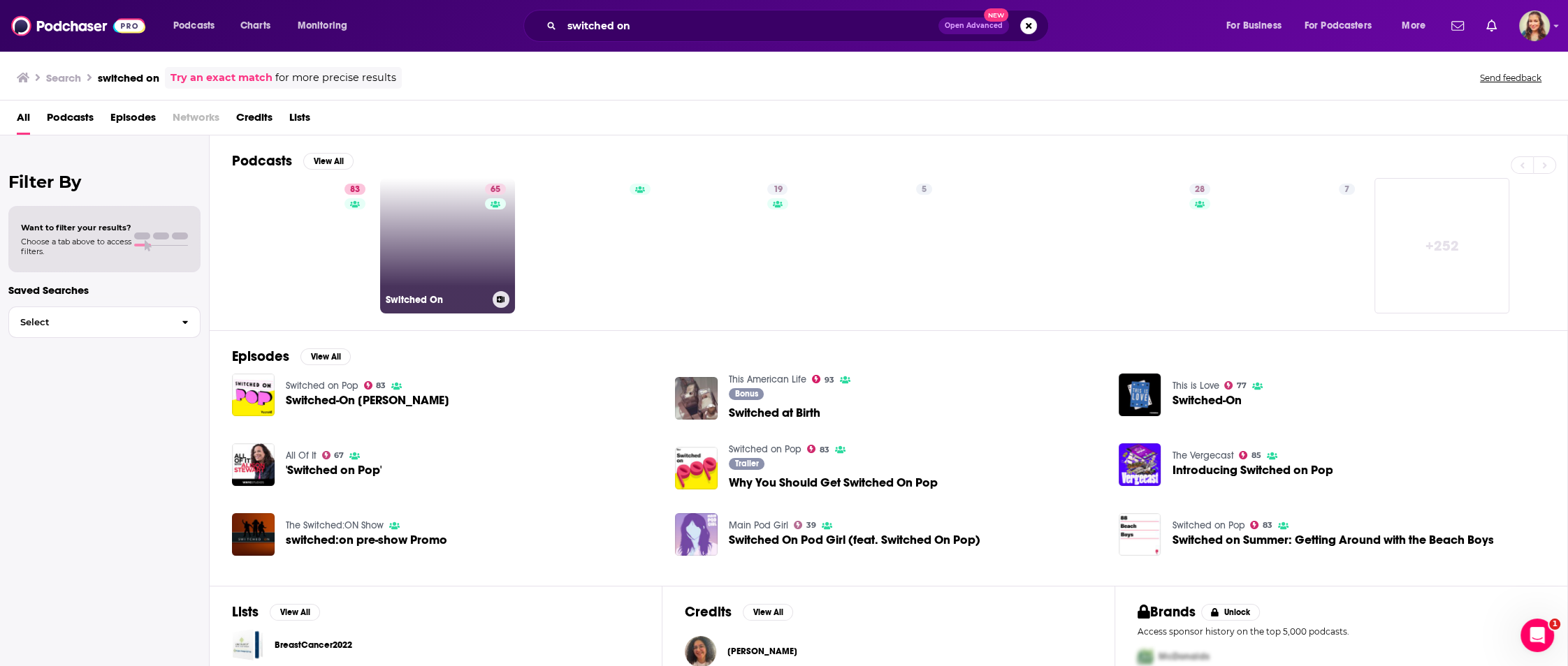
click at [426, 239] on link "65 Switched On" at bounding box center [447, 245] width 135 height 135
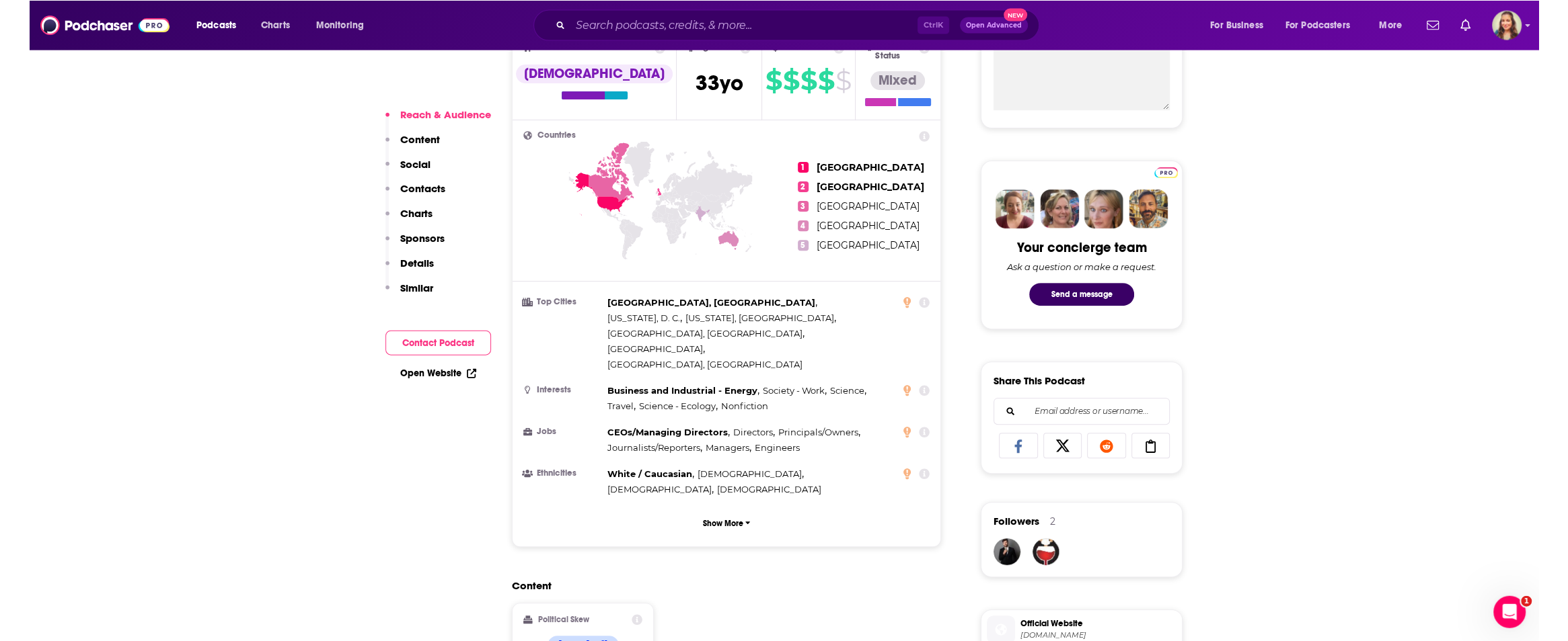
scroll to position [565, 0]
